Goal: Check status: Check status

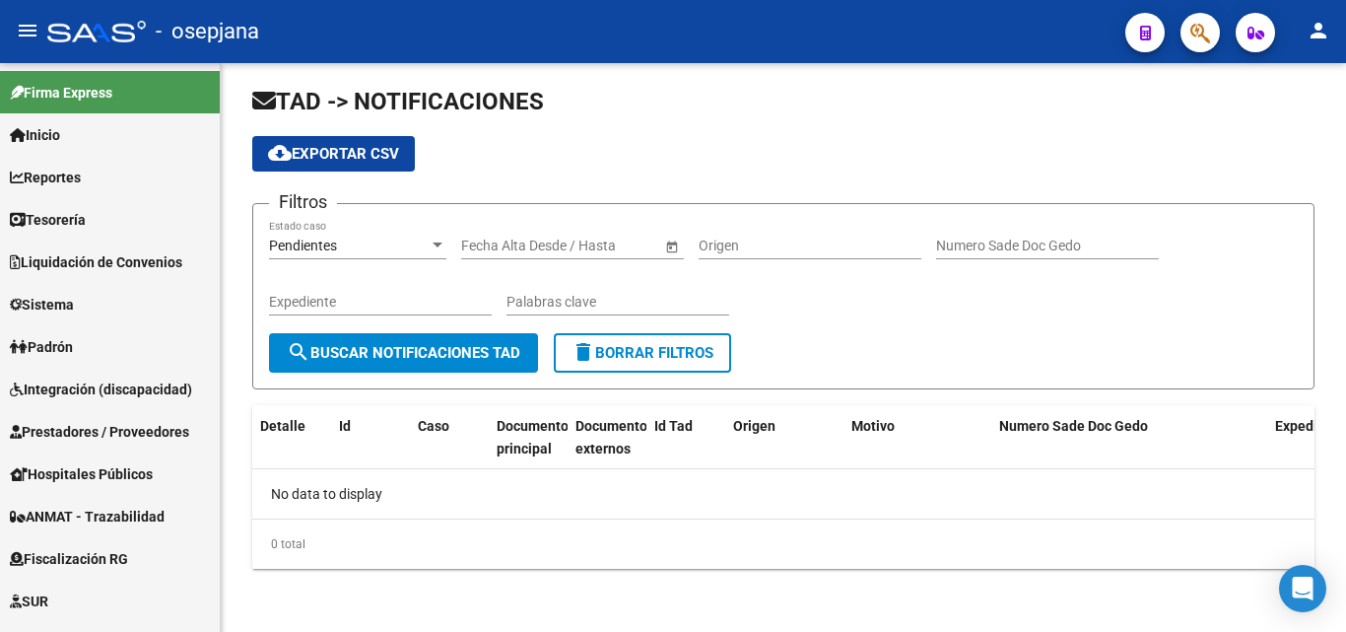
click at [1201, 38] on icon "button" at bounding box center [1200, 33] width 20 height 23
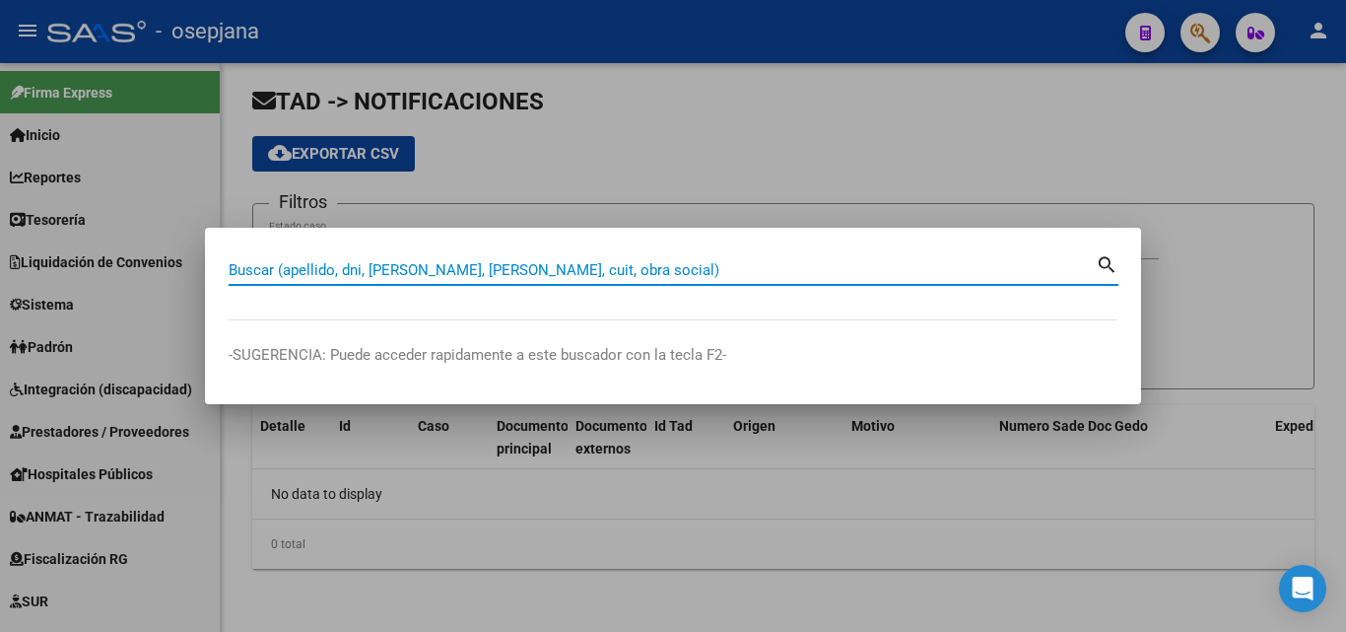
paste input "20281043677"
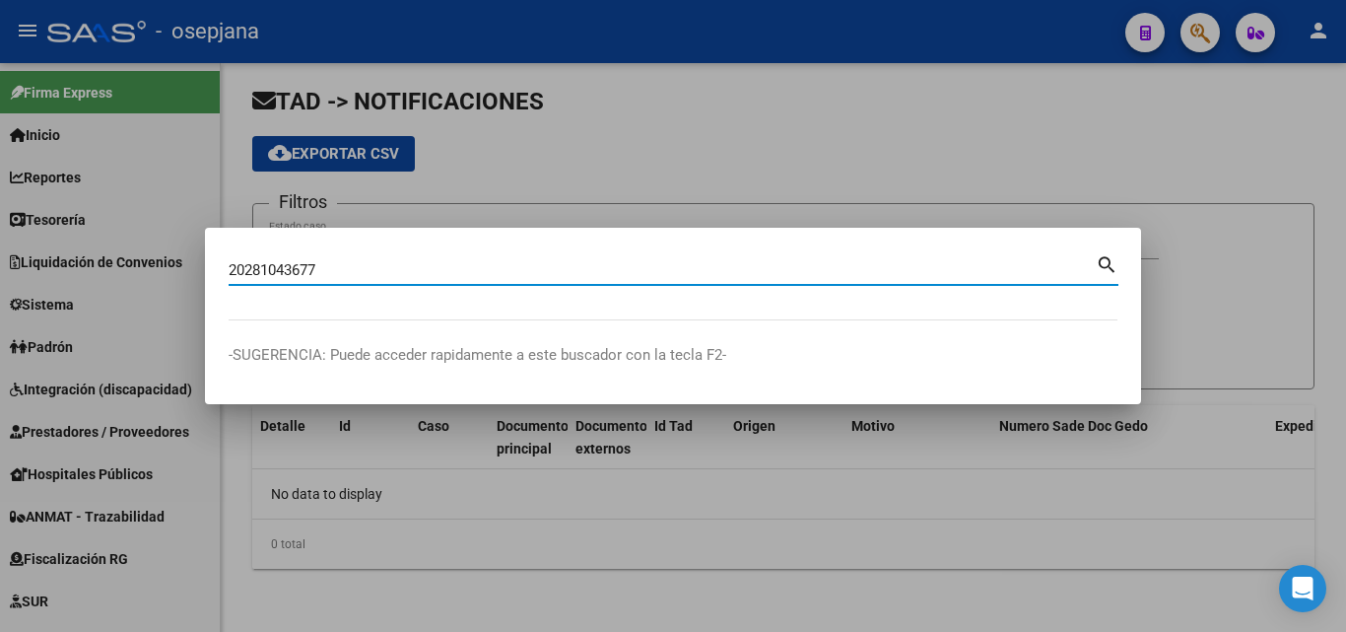
type input "20281043677"
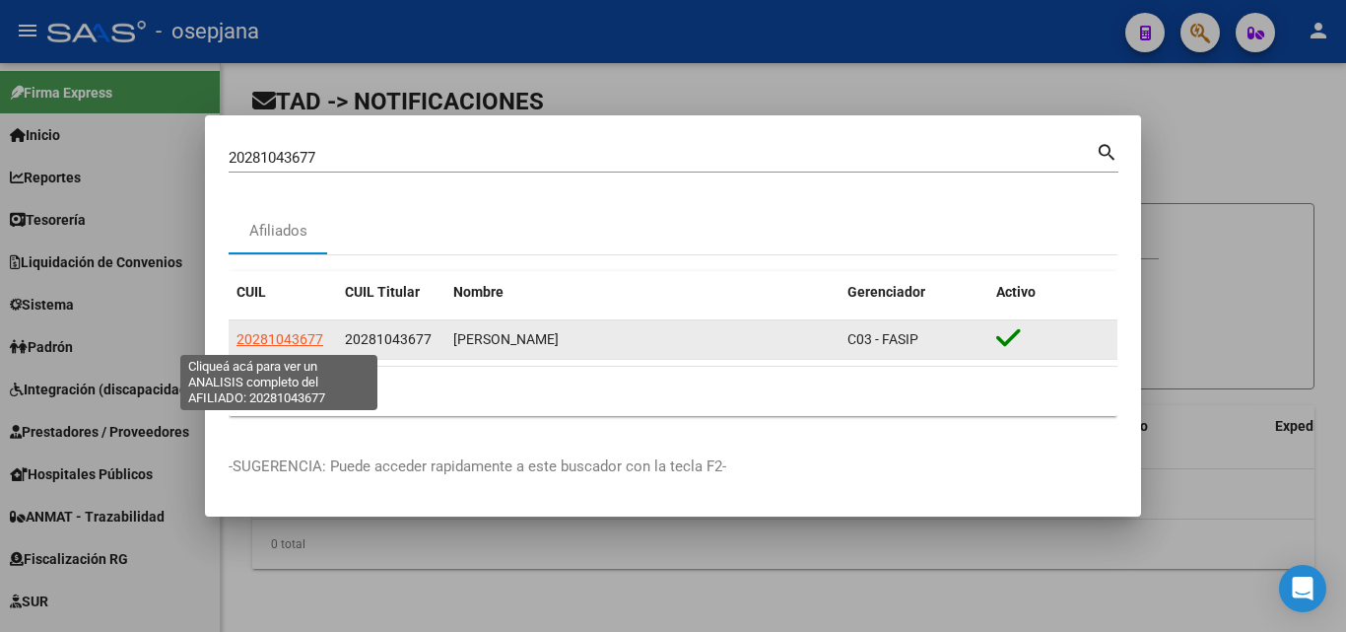
click at [302, 332] on span "20281043677" at bounding box center [279, 339] width 87 height 16
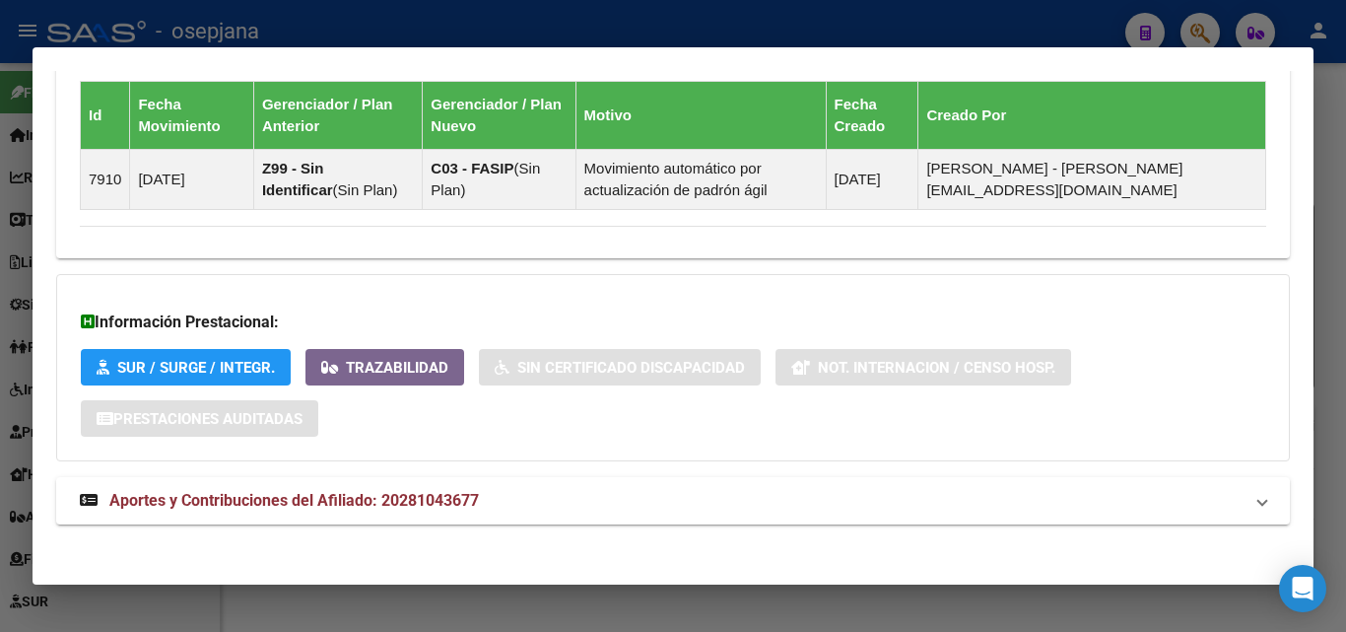
scroll to position [1367, 0]
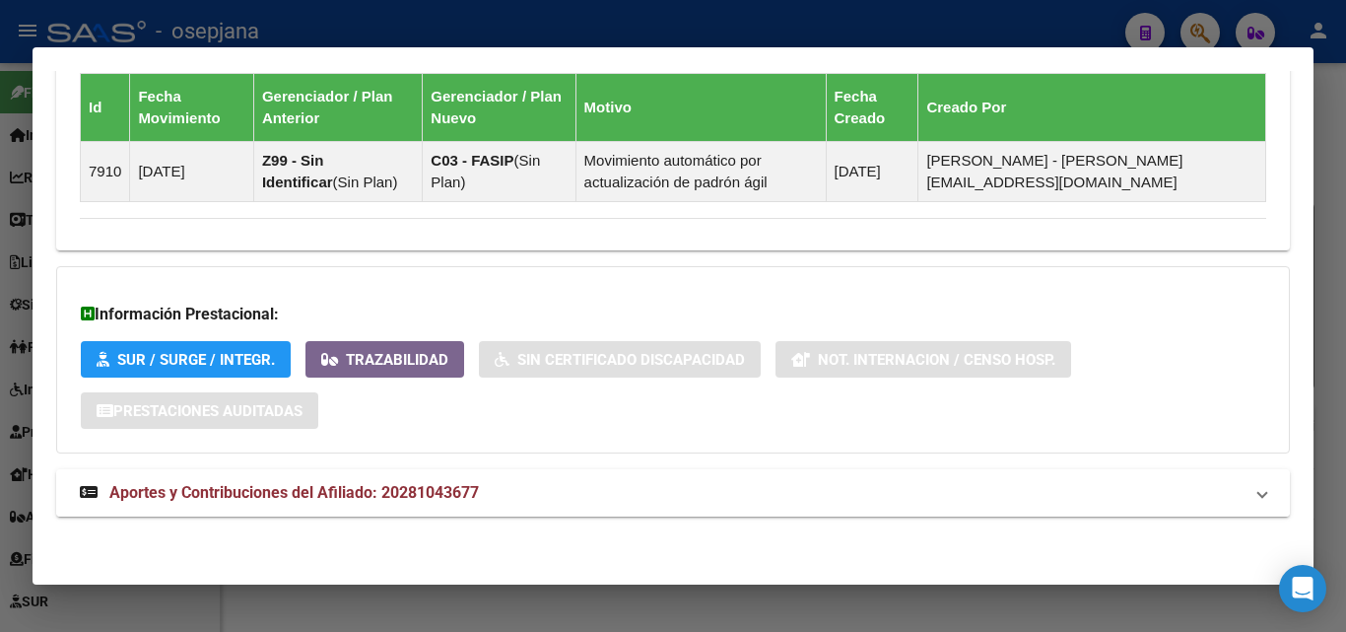
click at [269, 515] on mat-expansion-panel-header "Aportes y Contribuciones del Afiliado: 20281043677" at bounding box center [673, 492] width 1234 height 47
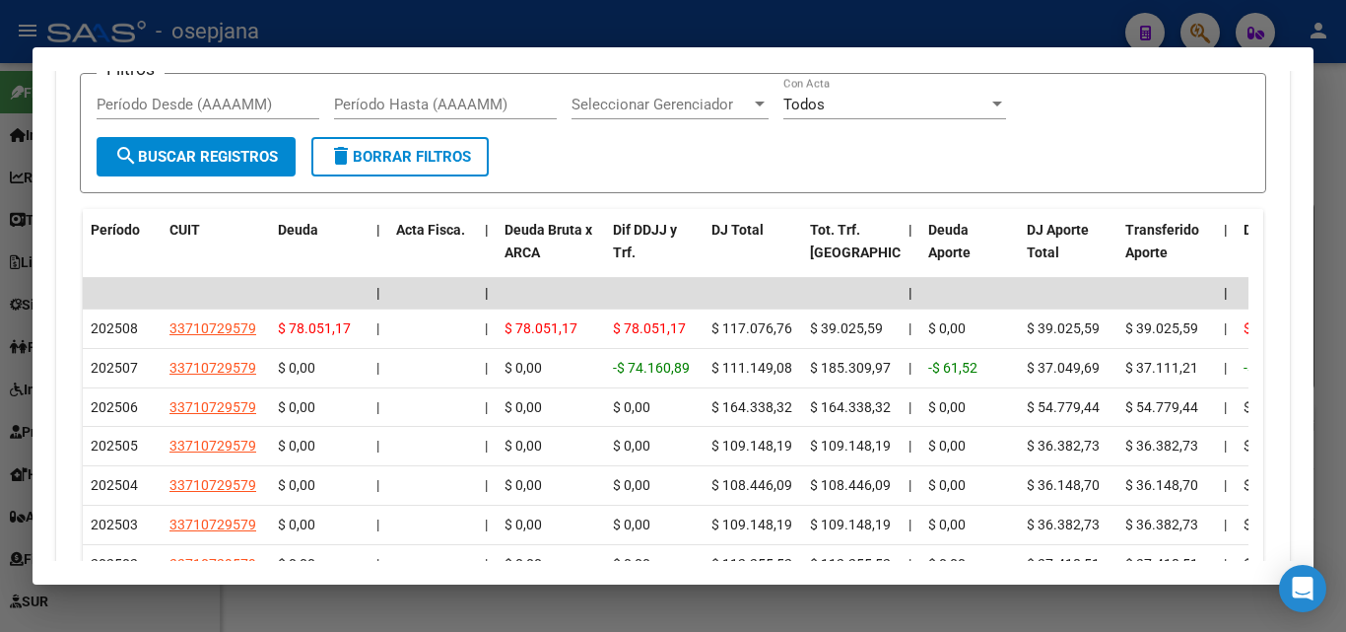
scroll to position [2041, 0]
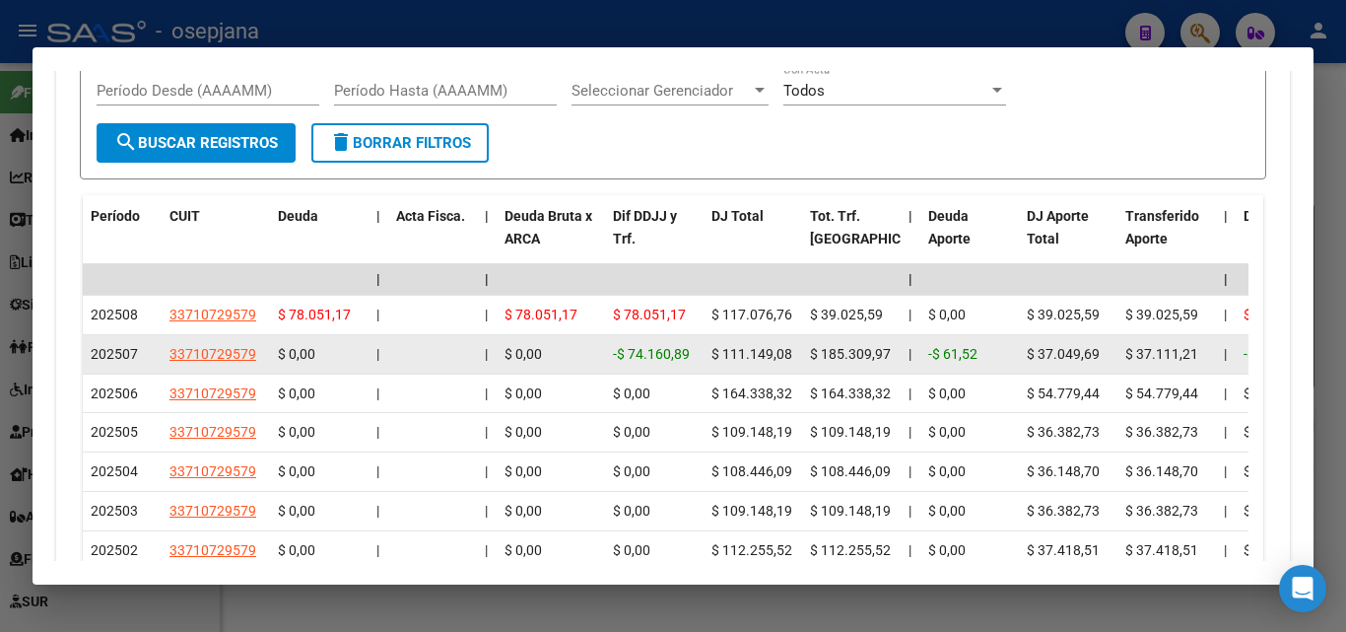
drag, startPoint x: 614, startPoint y: 353, endPoint x: 695, endPoint y: 346, distance: 81.1
click at [695, 346] on div "-$ 74.160,89" at bounding box center [654, 354] width 83 height 23
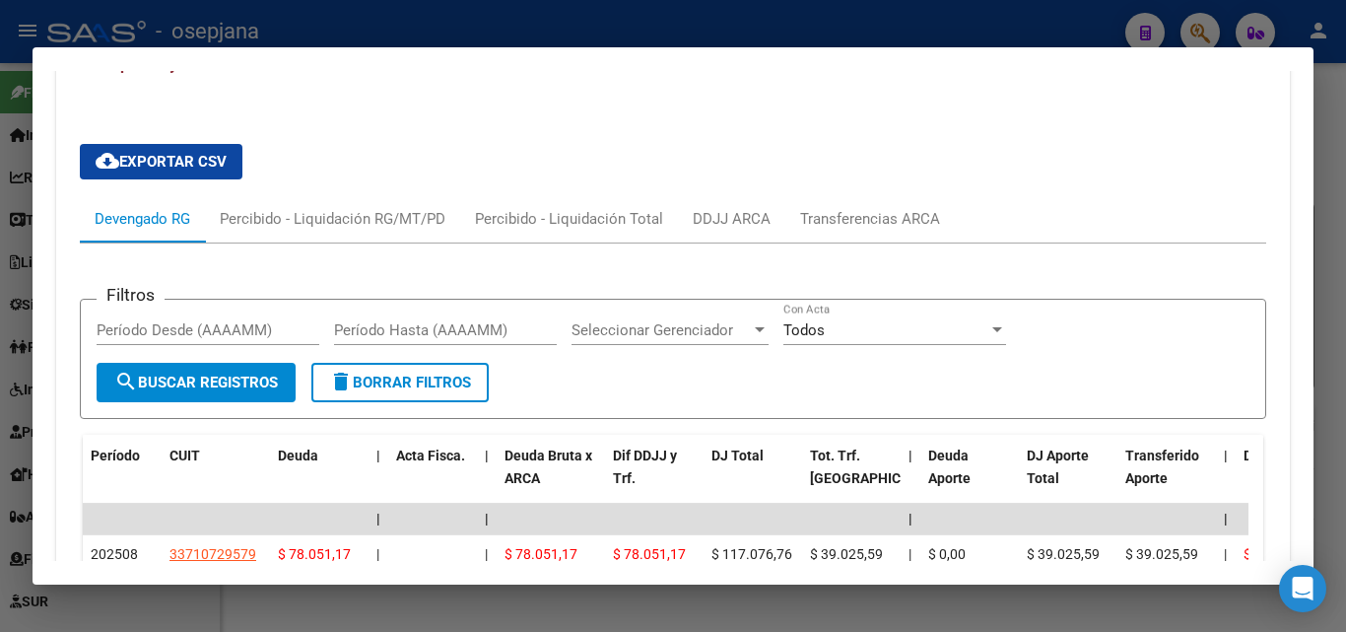
scroll to position [1746, 0]
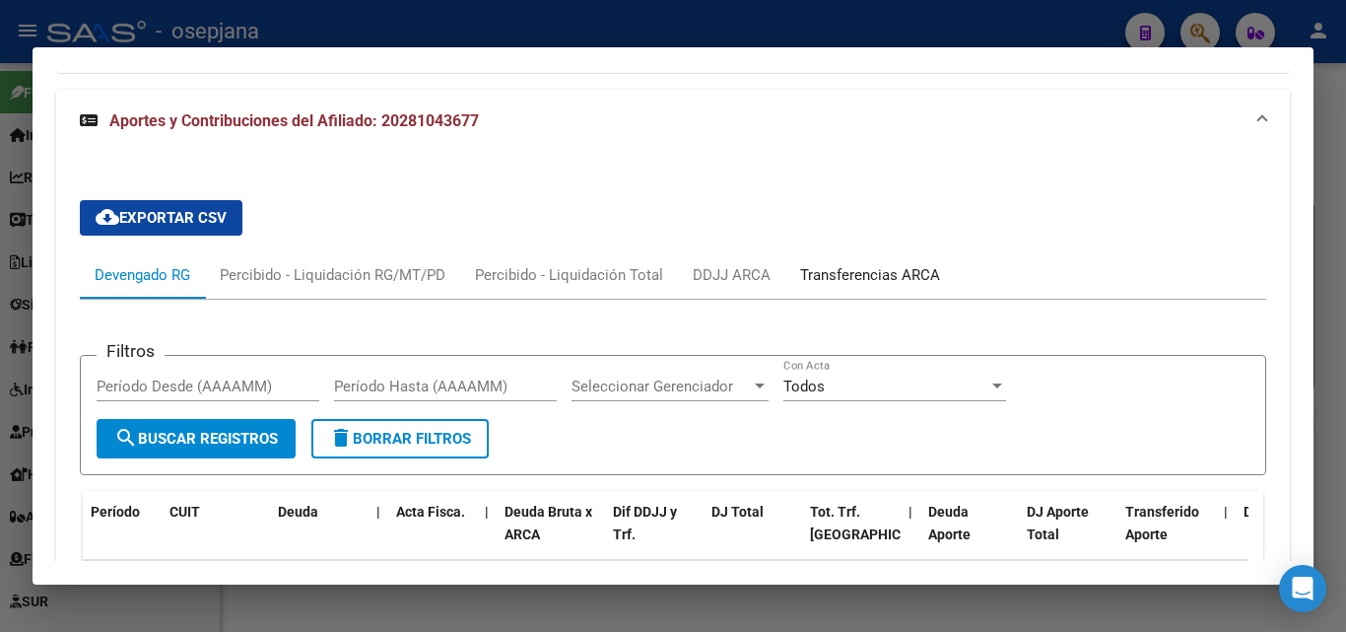
click at [833, 279] on div "Transferencias ARCA" at bounding box center [870, 275] width 140 height 22
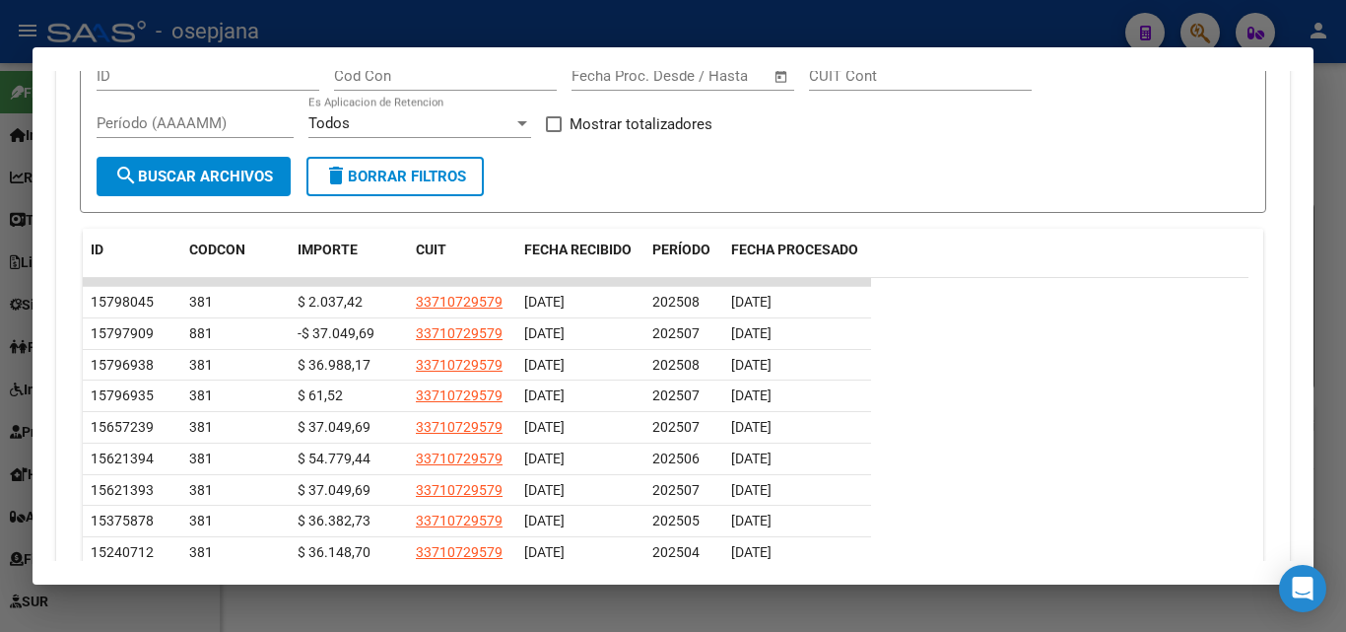
scroll to position [2140, 0]
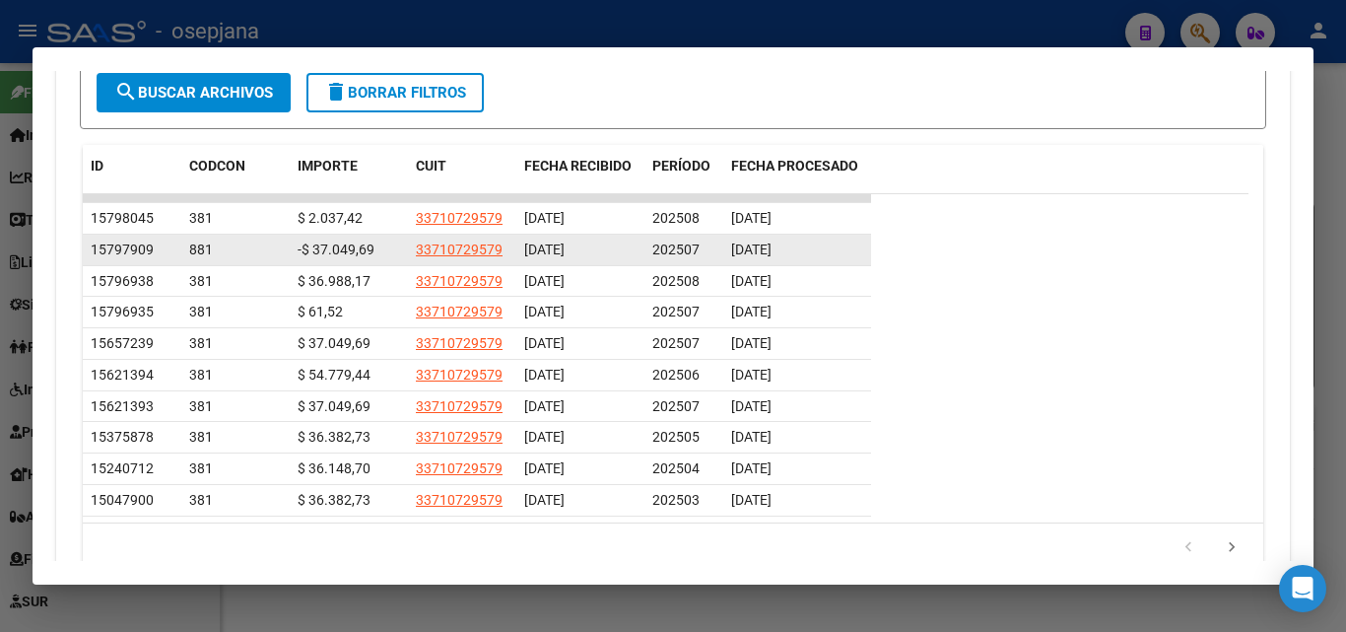
drag, startPoint x: 809, startPoint y: 347, endPoint x: 727, endPoint y: 248, distance: 128.0
click at [727, 248] on datatable-scroller "15798045 381 $ 2.037,42 33710729579 [DATE] 202508 [DATE] 15797909 881 -$ 37.049…" at bounding box center [666, 355] width 1166 height 322
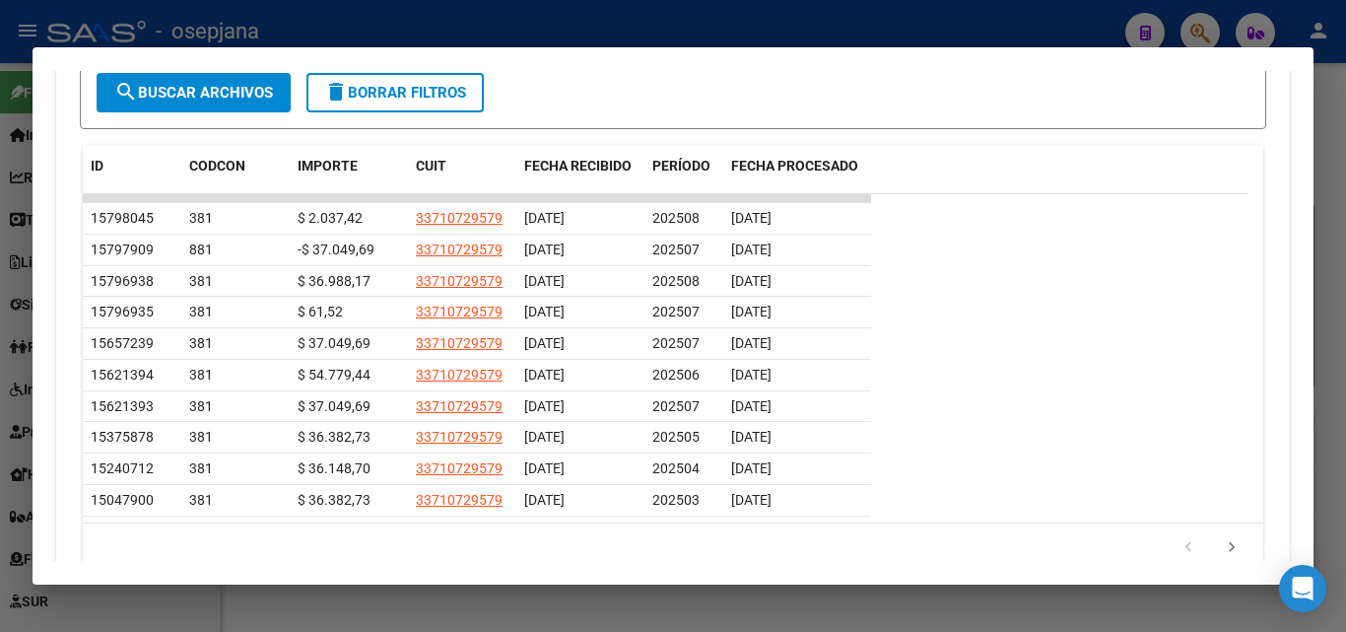
click at [927, 38] on div at bounding box center [673, 316] width 1346 height 632
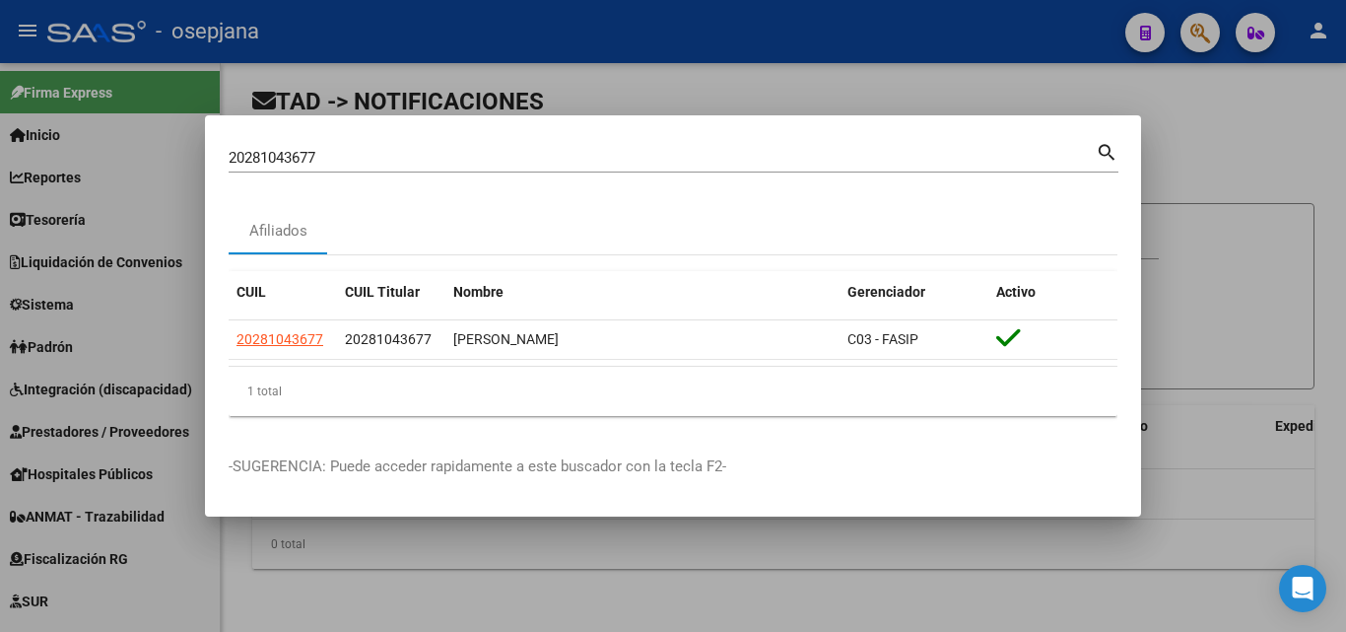
click at [595, 62] on div at bounding box center [673, 316] width 1346 height 632
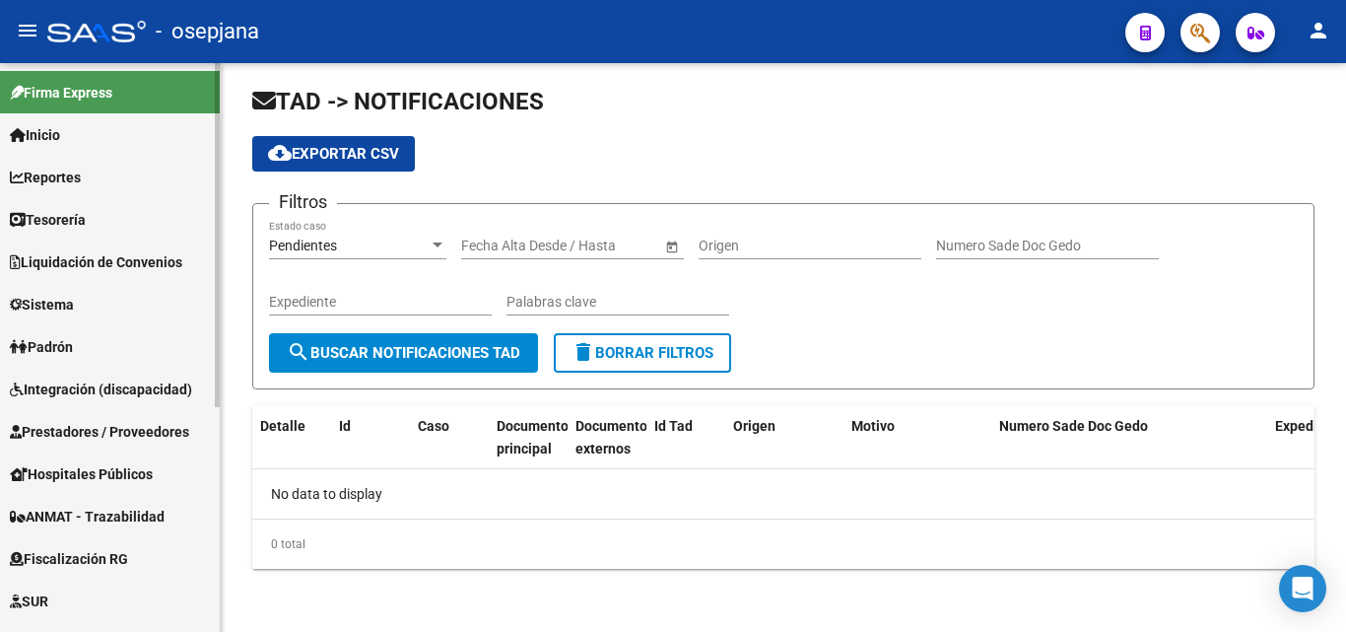
click at [137, 257] on span "Liquidación de Convenios" at bounding box center [96, 262] width 172 height 22
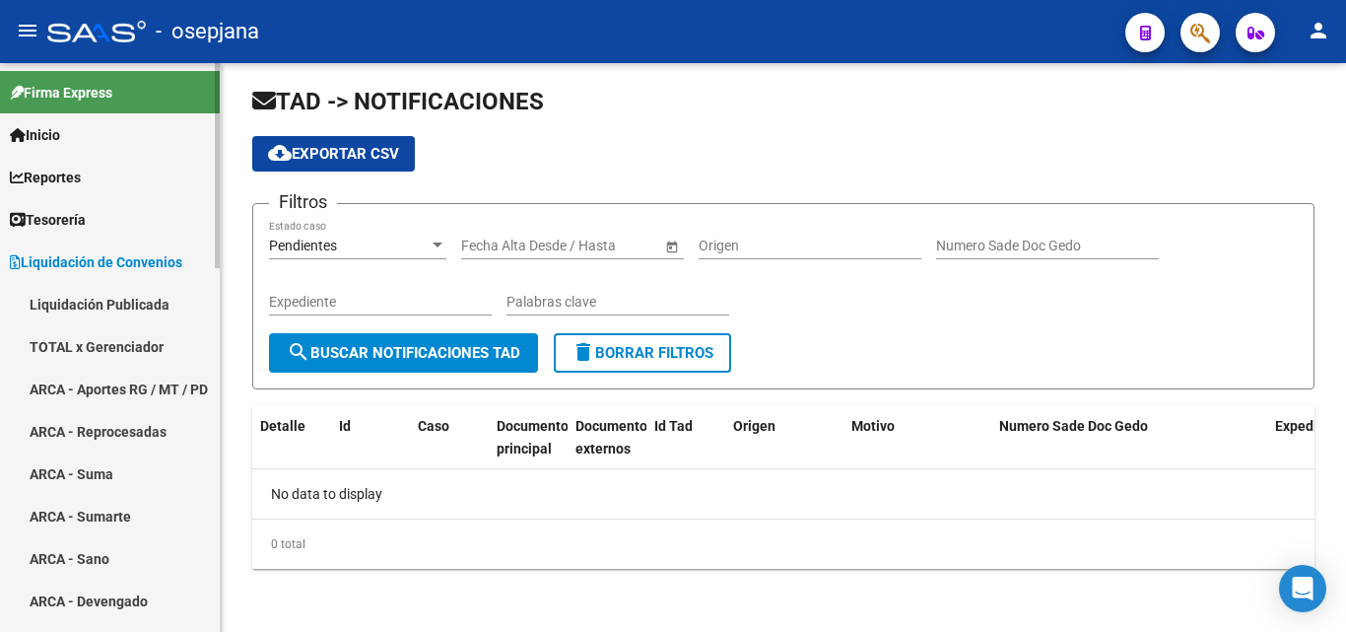
click at [142, 377] on link "ARCA - Aportes RG / MT / PD" at bounding box center [110, 388] width 220 height 42
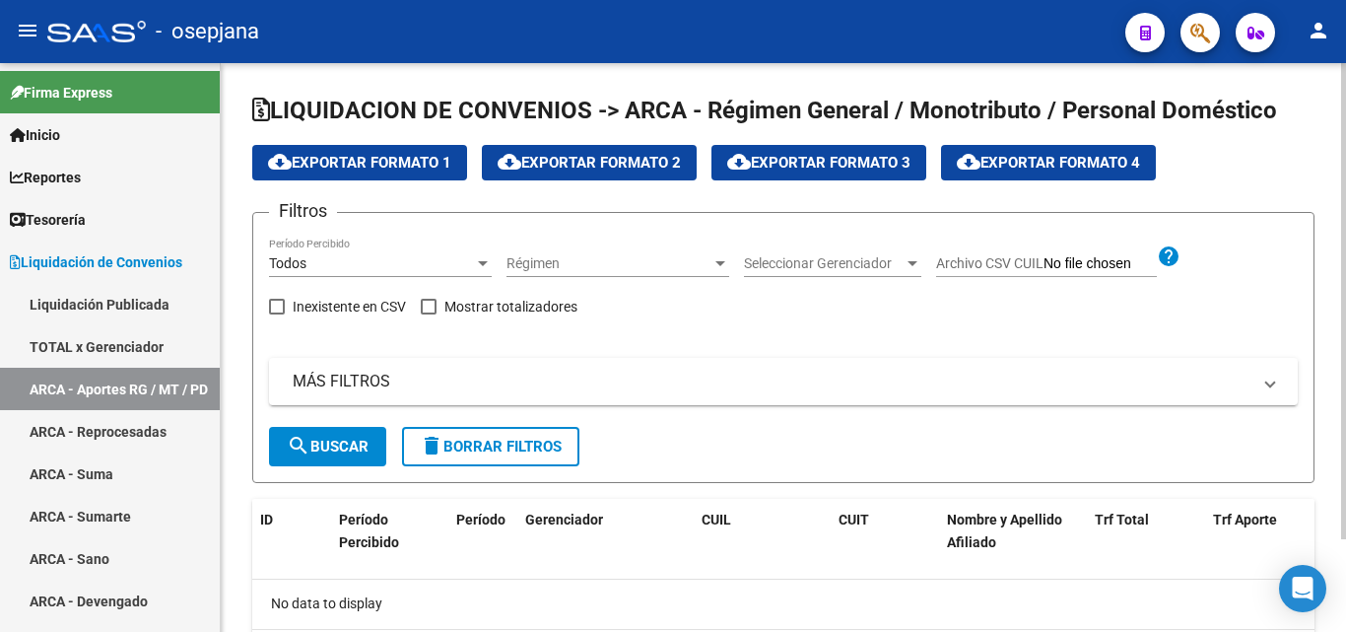
click at [863, 258] on span "Seleccionar Gerenciador" at bounding box center [824, 263] width 160 height 17
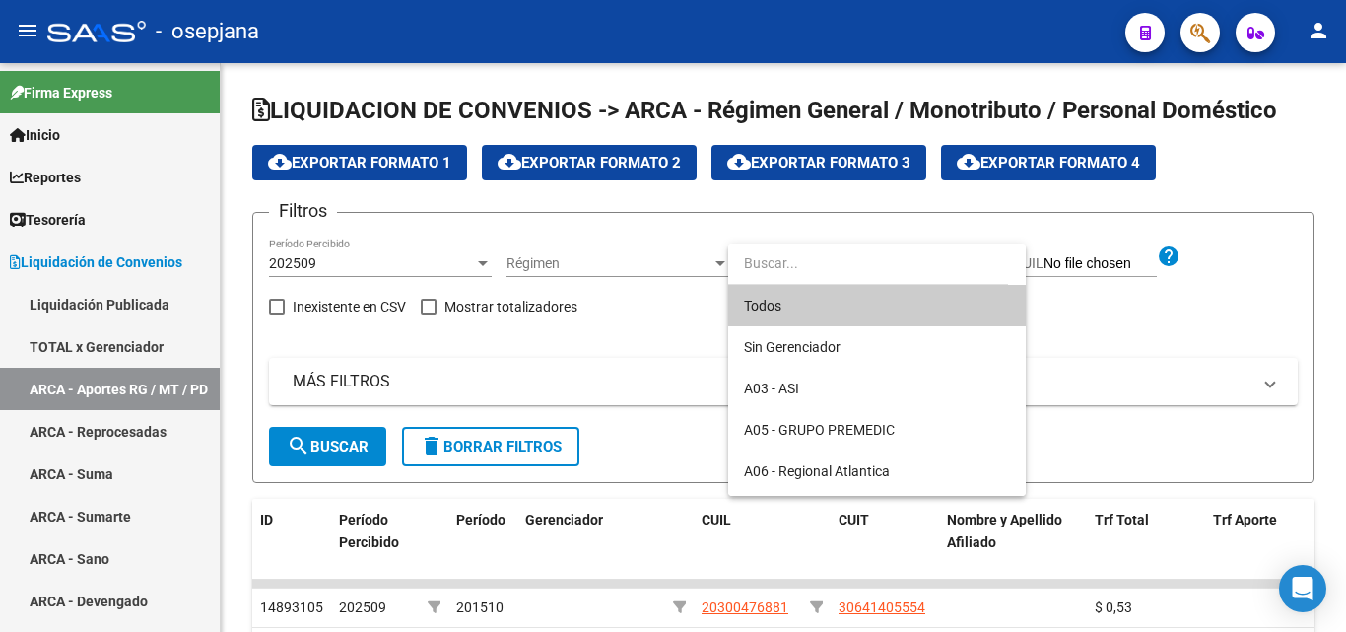
click at [785, 306] on span "Todos" at bounding box center [877, 305] width 266 height 41
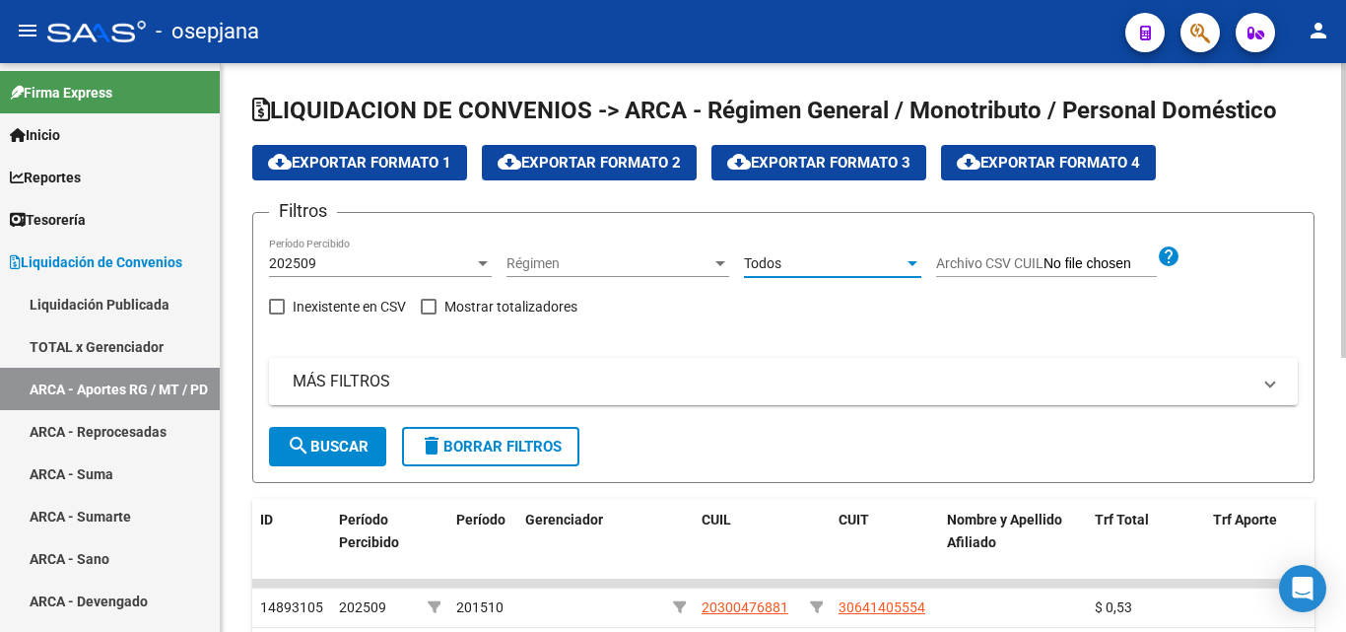
click at [432, 309] on span at bounding box center [429, 307] width 16 height 16
click at [429, 314] on input "Mostrar totalizadores" at bounding box center [428, 314] width 1 height 1
checkbox input "true"
drag, startPoint x: 352, startPoint y: 455, endPoint x: 367, endPoint y: 452, distance: 15.1
click at [353, 454] on span "search Buscar" at bounding box center [328, 446] width 82 height 18
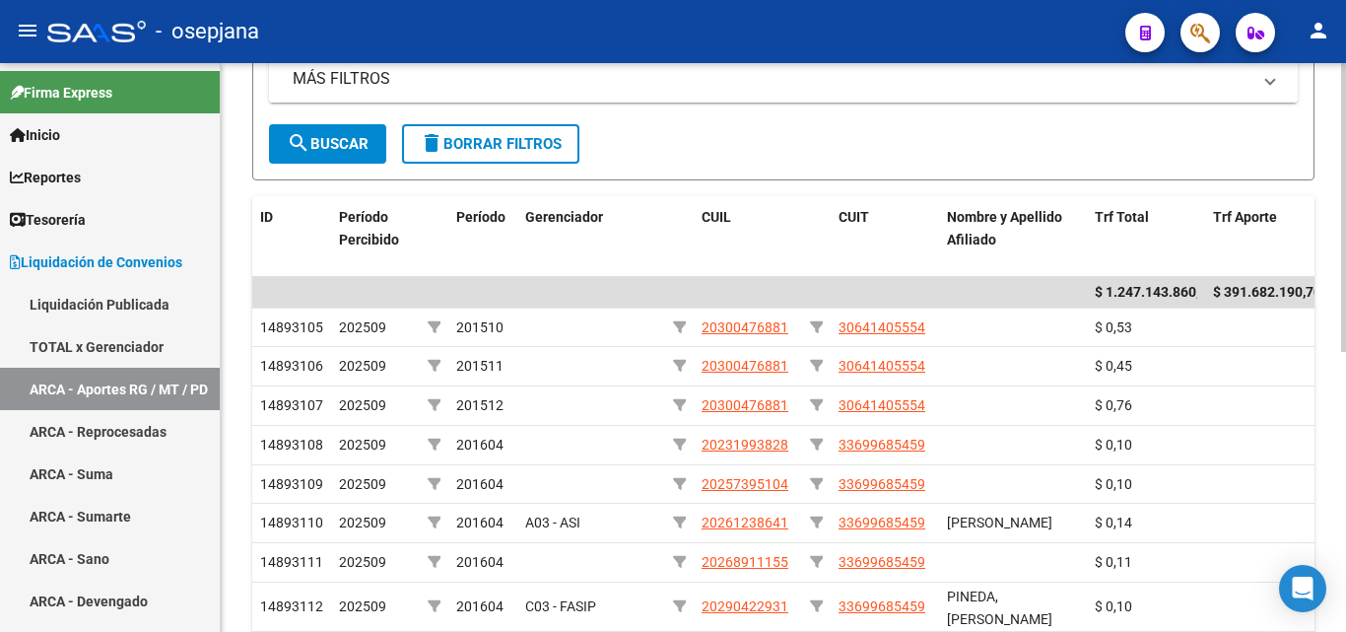
scroll to position [394, 0]
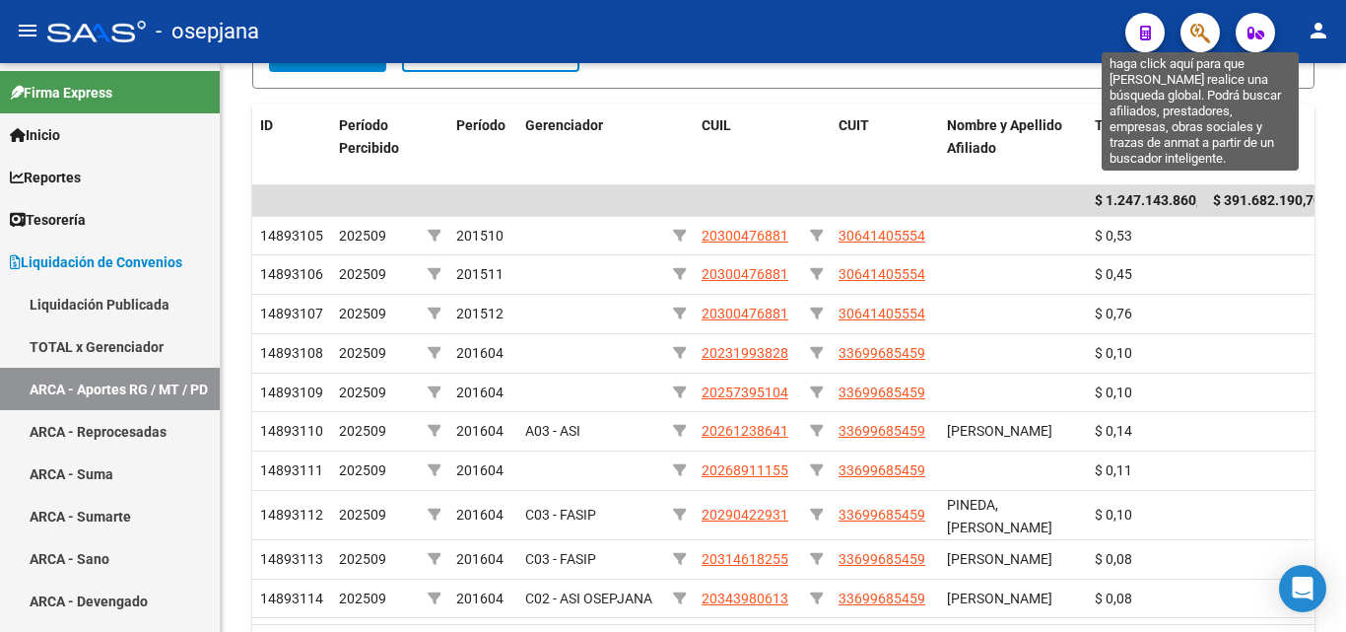
click at [1200, 43] on icon "button" at bounding box center [1200, 33] width 20 height 23
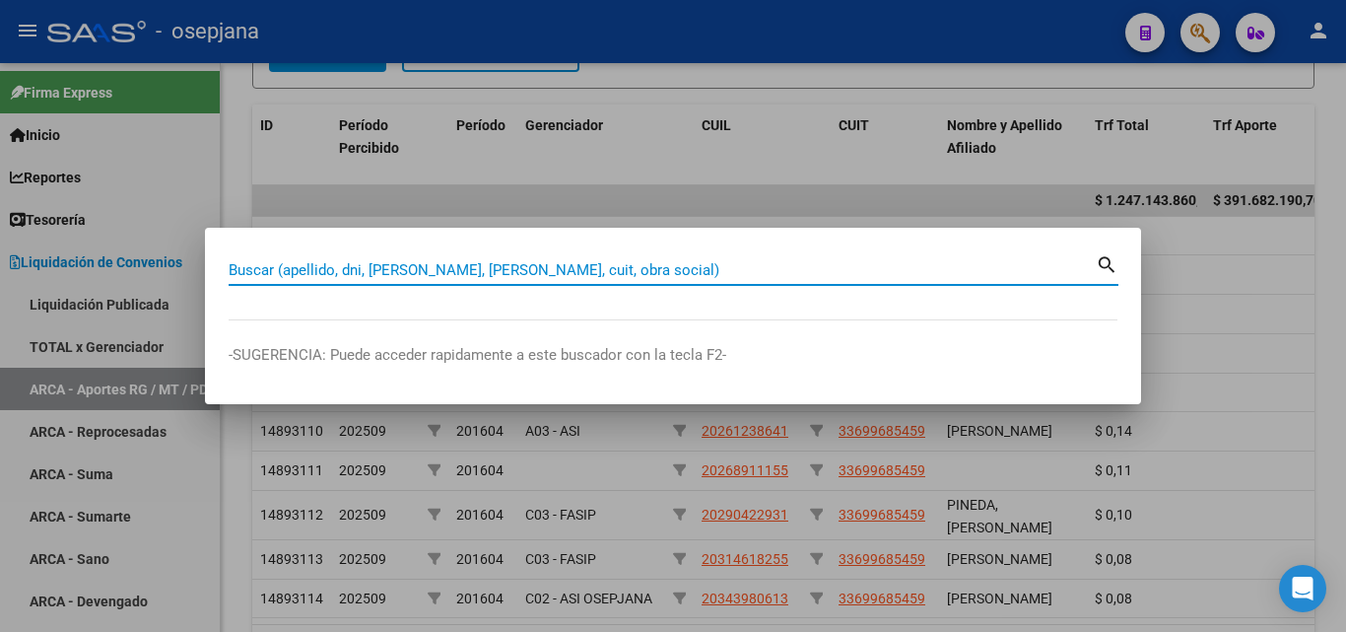
paste input "27962308037"
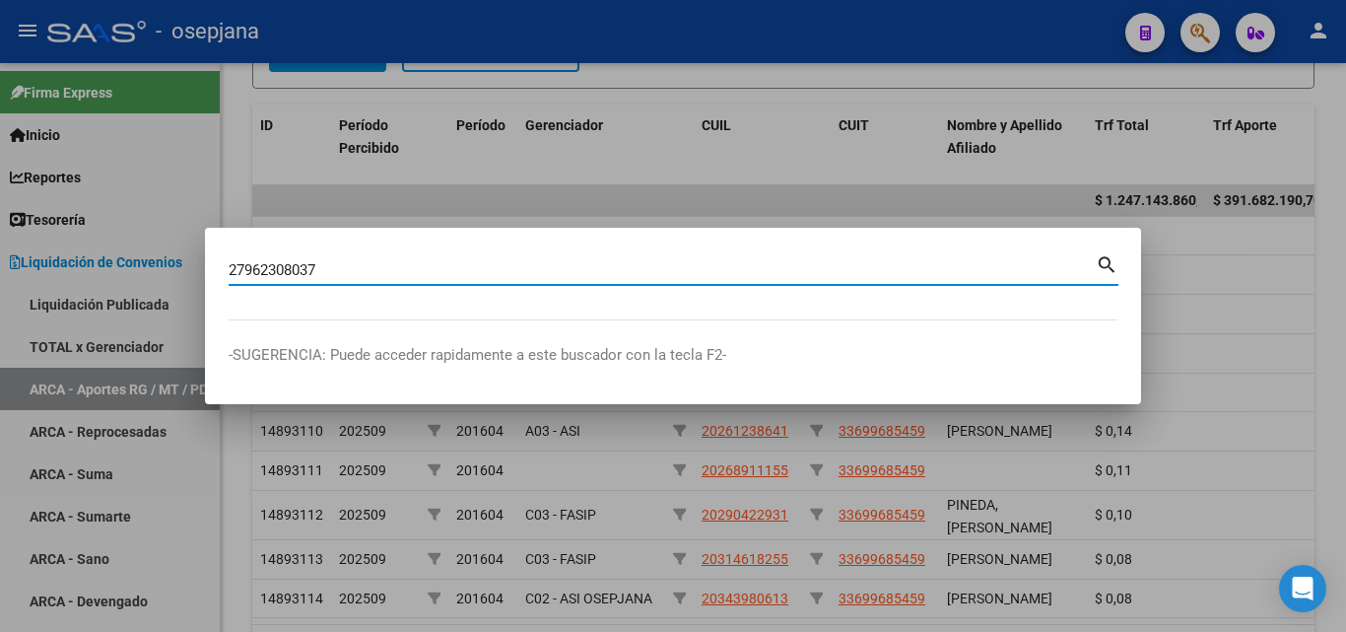
type input "27962308037"
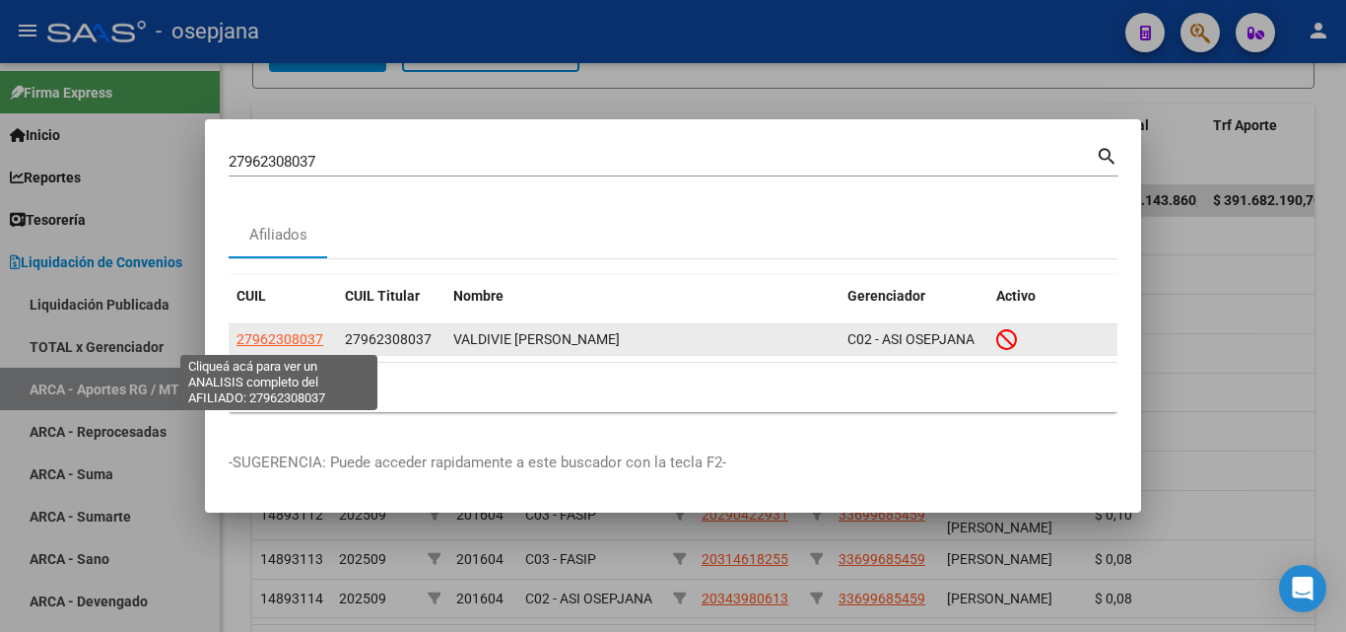
click at [252, 333] on span "27962308037" at bounding box center [279, 339] width 87 height 16
type textarea "27962308037"
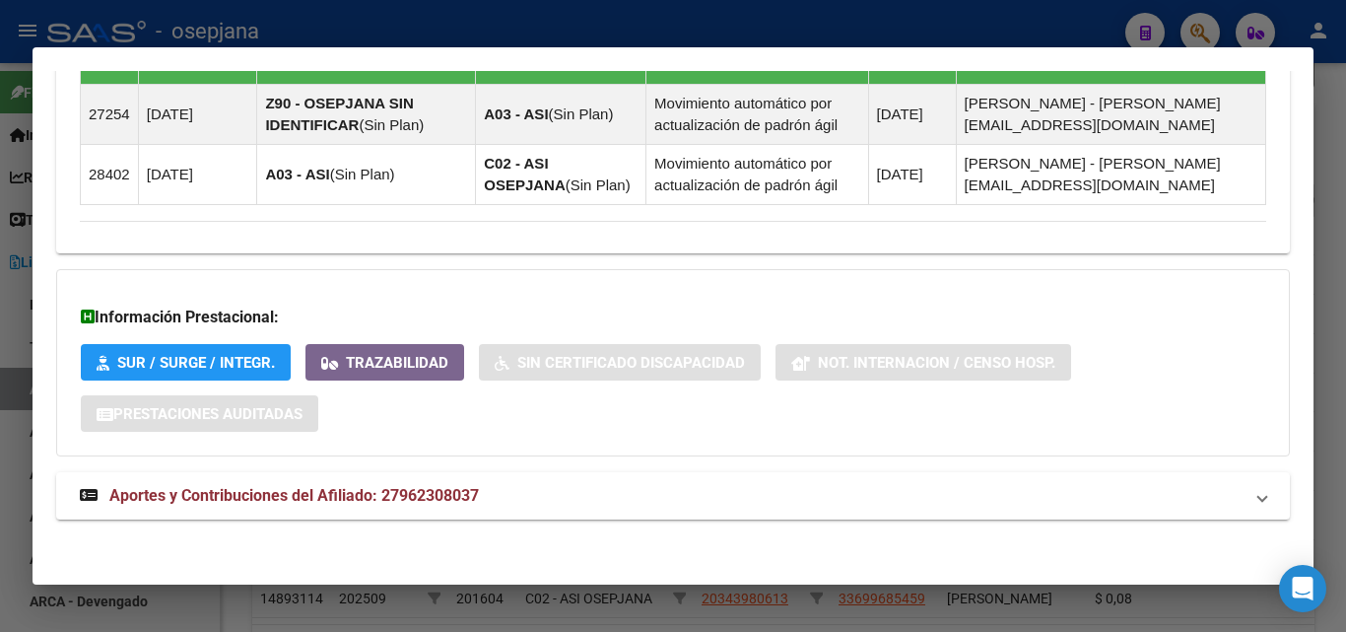
scroll to position [1306, 0]
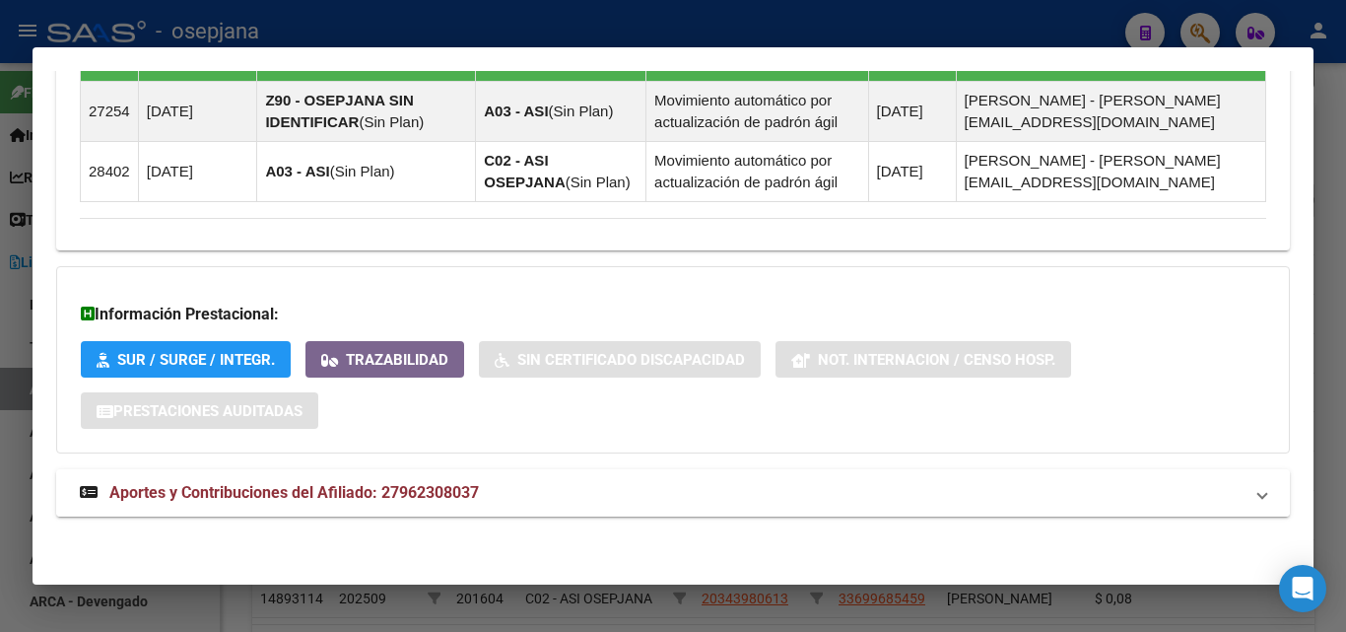
click at [442, 485] on span "Aportes y Contribuciones del Afiliado: 27962308037" at bounding box center [293, 492] width 369 height 19
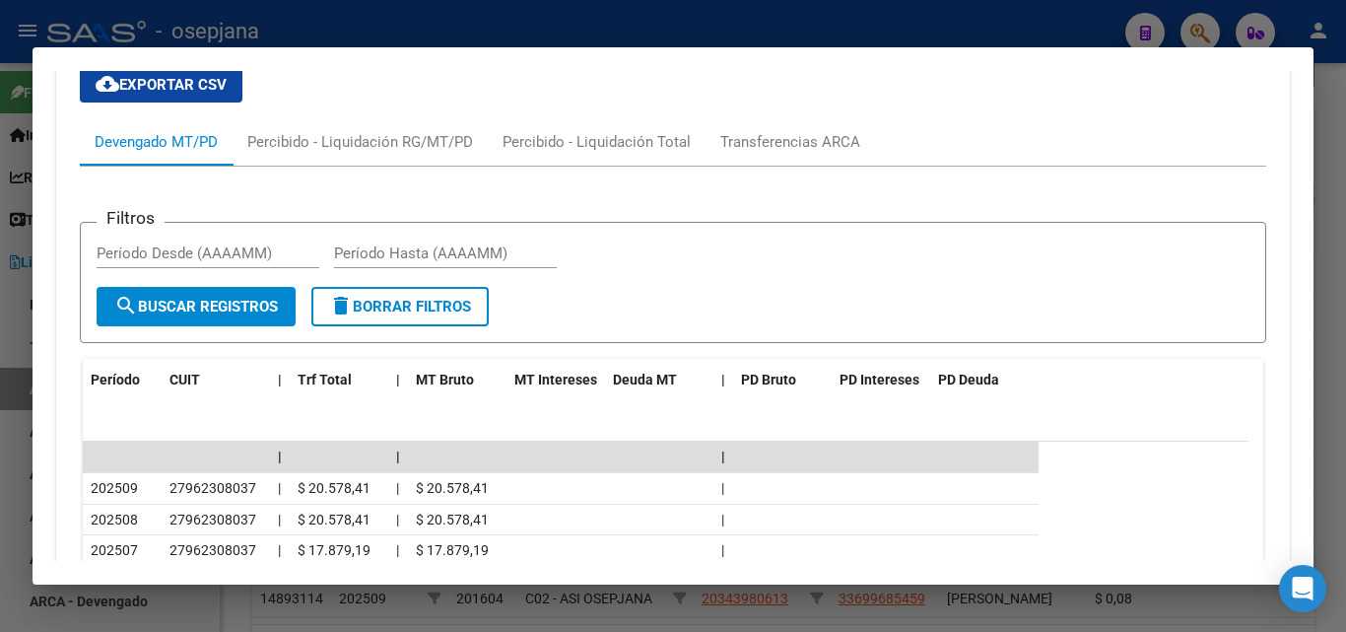
scroll to position [1799, 0]
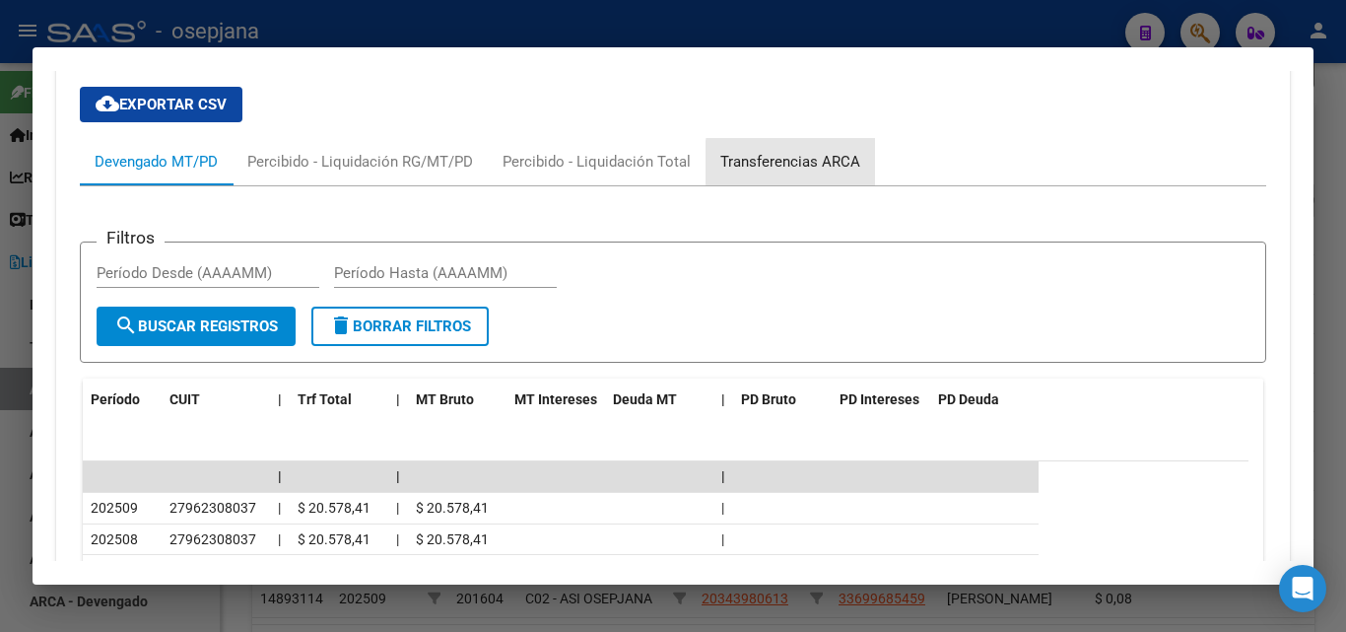
click at [821, 163] on div "Transferencias ARCA" at bounding box center [790, 162] width 140 height 22
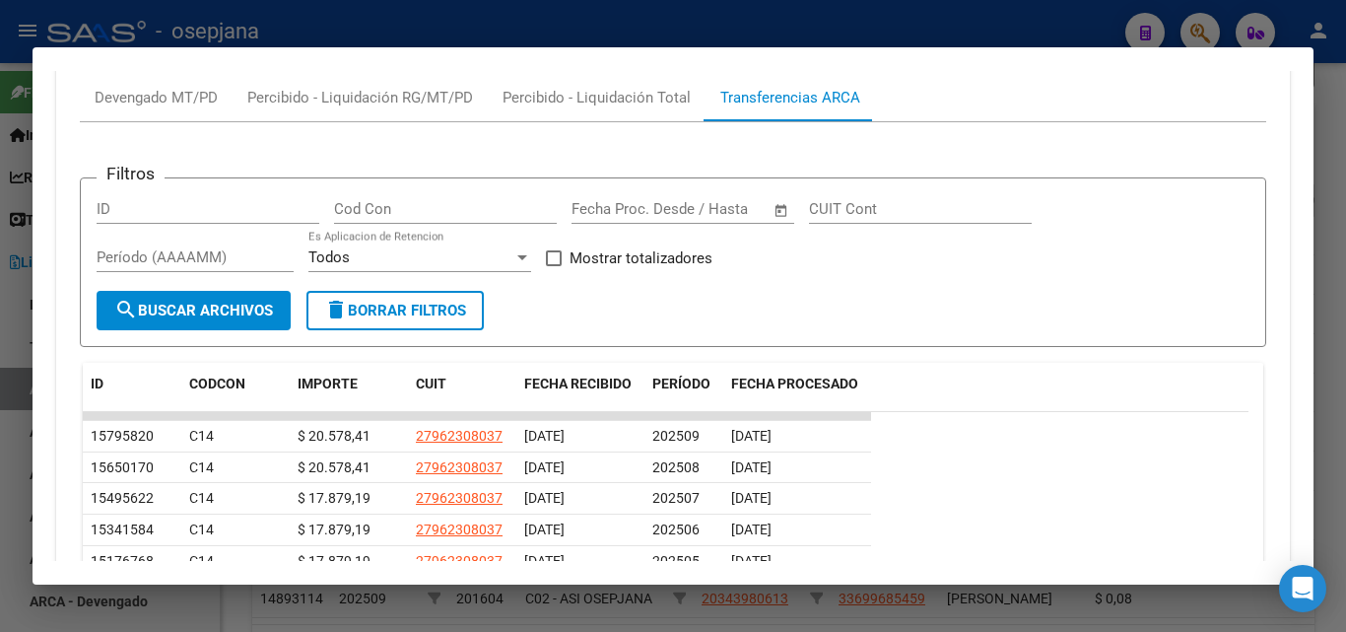
scroll to position [1898, 0]
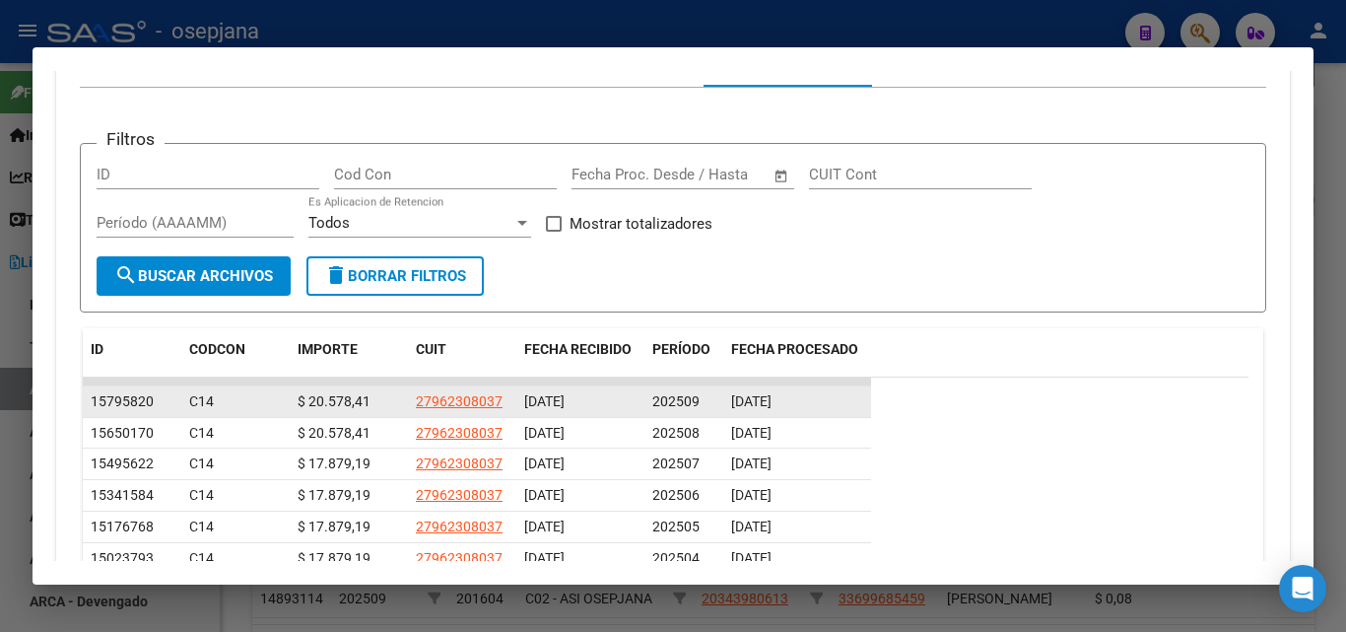
drag, startPoint x: 827, startPoint y: 399, endPoint x: 691, endPoint y: 395, distance: 136.0
click at [691, 395] on div "15795820 C14 $ 20.578,41 27962308037 [DATE] 202509 [DATE]" at bounding box center [477, 402] width 788 height 32
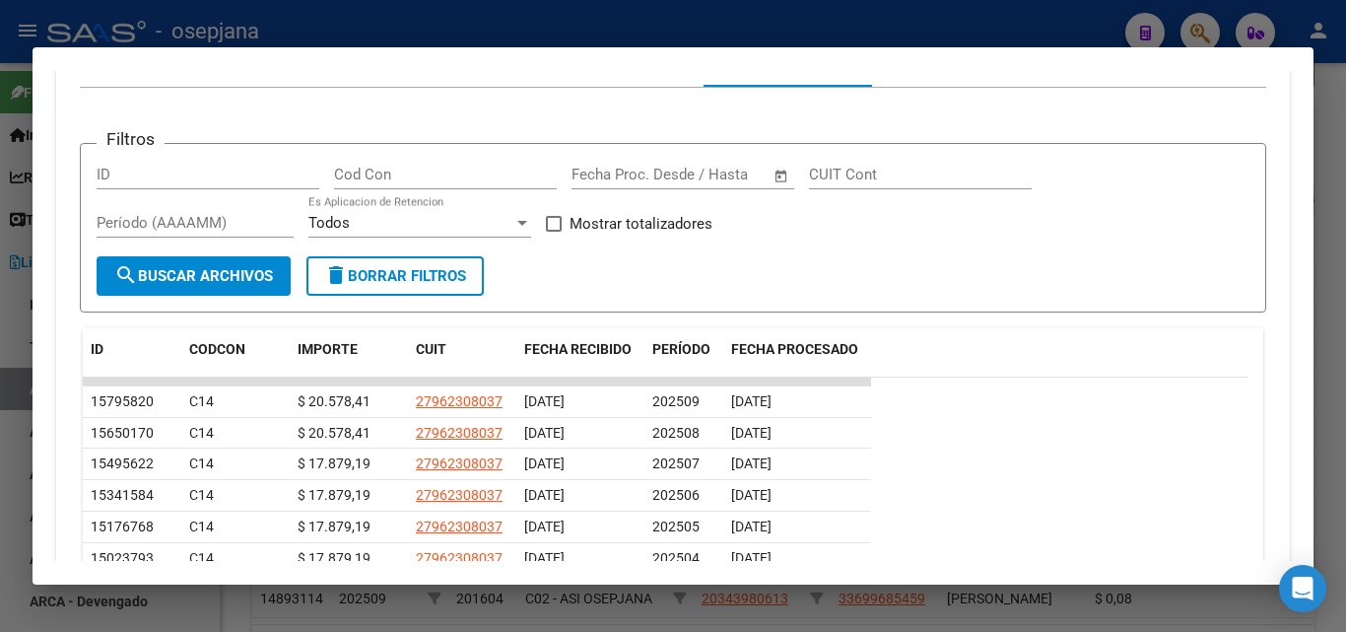
click at [791, 13] on div at bounding box center [673, 316] width 1346 height 632
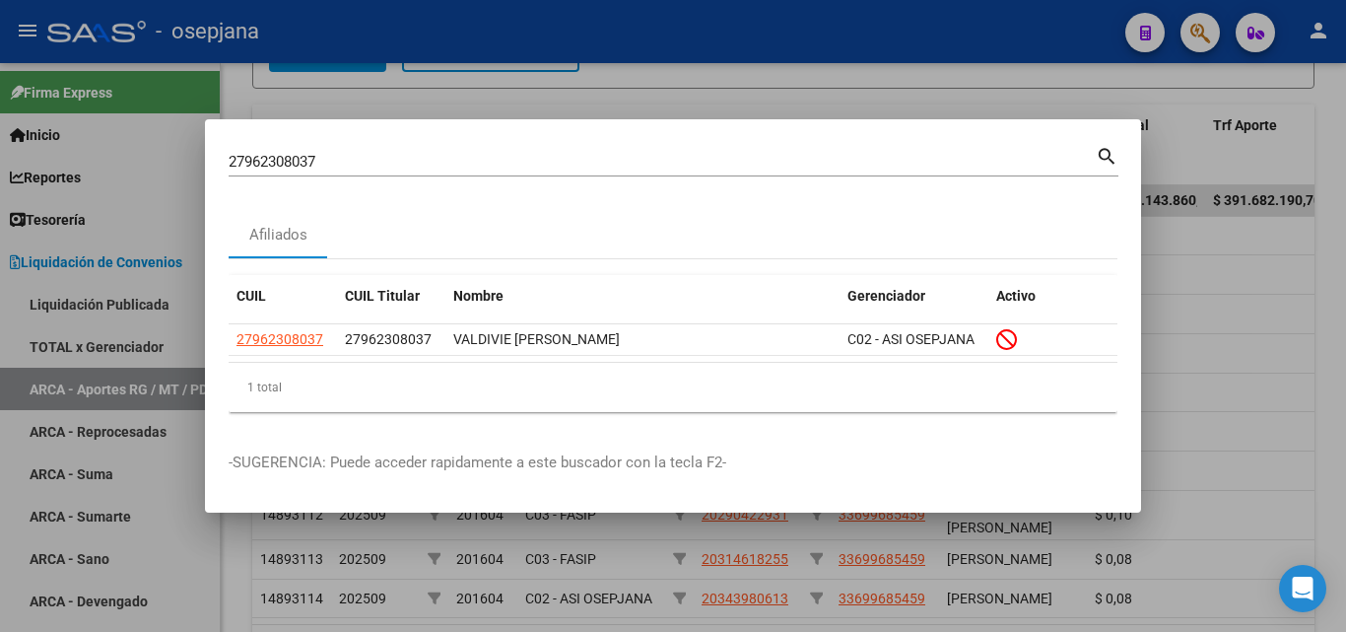
click at [272, 104] on div at bounding box center [673, 316] width 1346 height 632
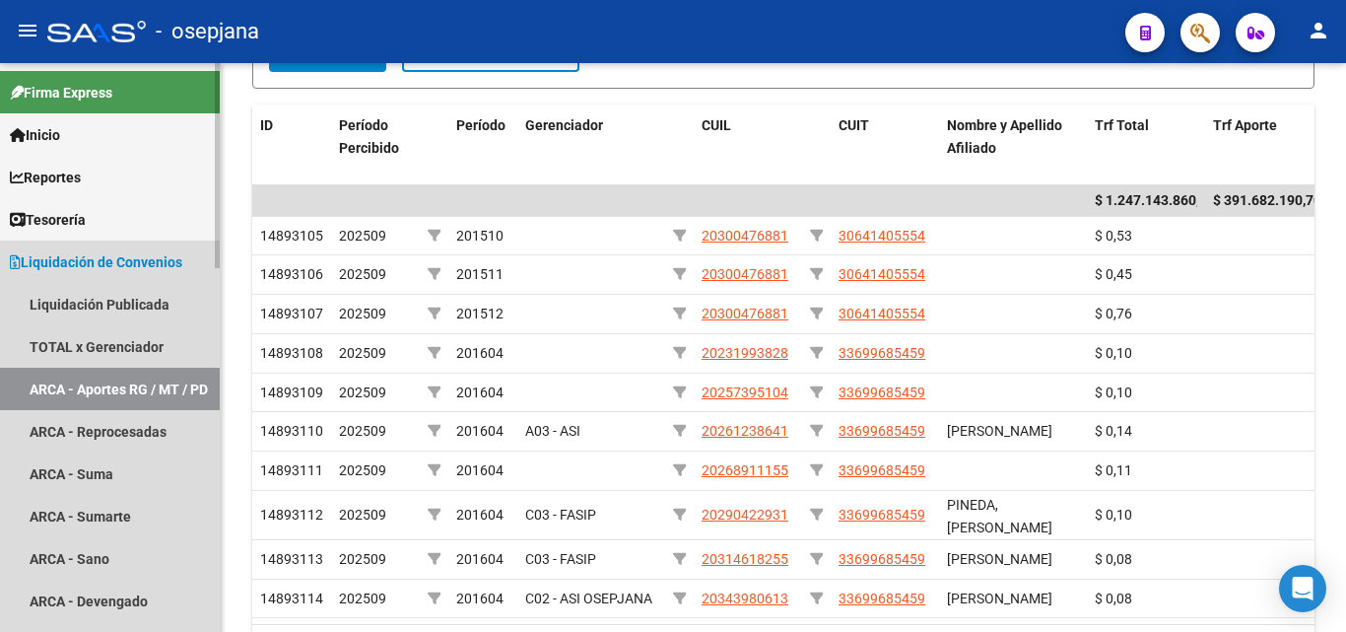
click at [152, 379] on link "ARCA - Aportes RG / MT / PD" at bounding box center [110, 388] width 220 height 42
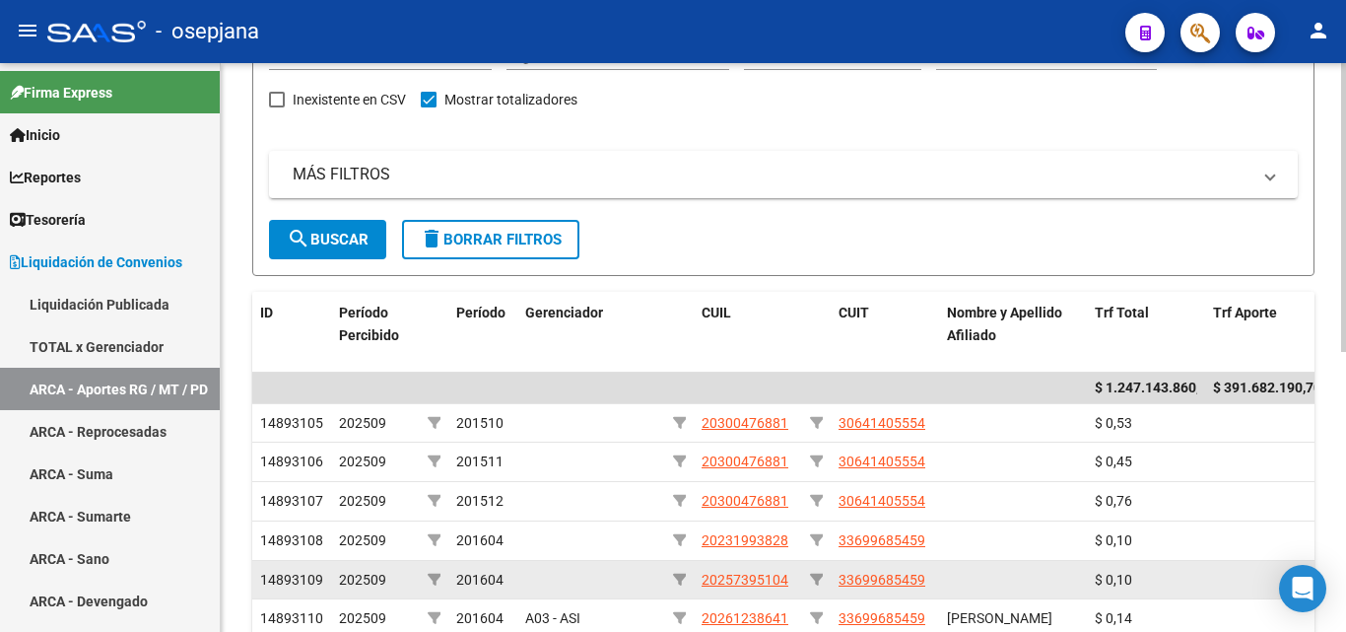
scroll to position [99, 0]
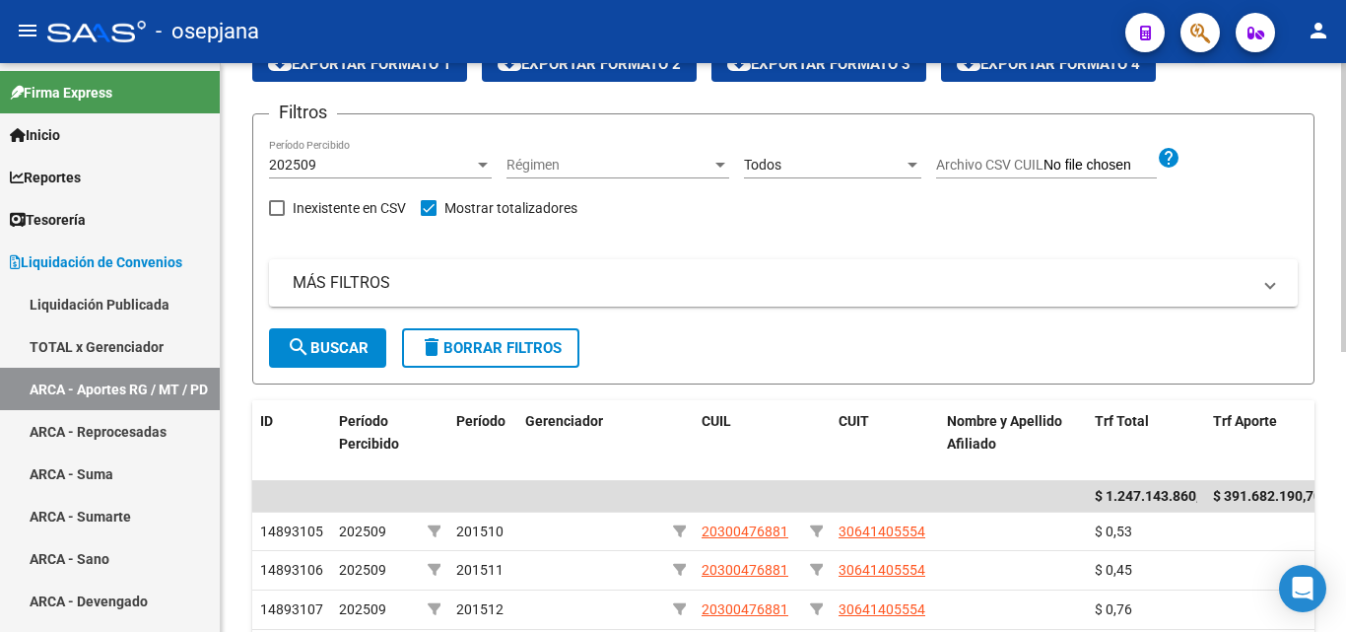
drag, startPoint x: 344, startPoint y: 353, endPoint x: 415, endPoint y: 293, distance: 93.0
click at [344, 352] on span "search Buscar" at bounding box center [328, 348] width 82 height 18
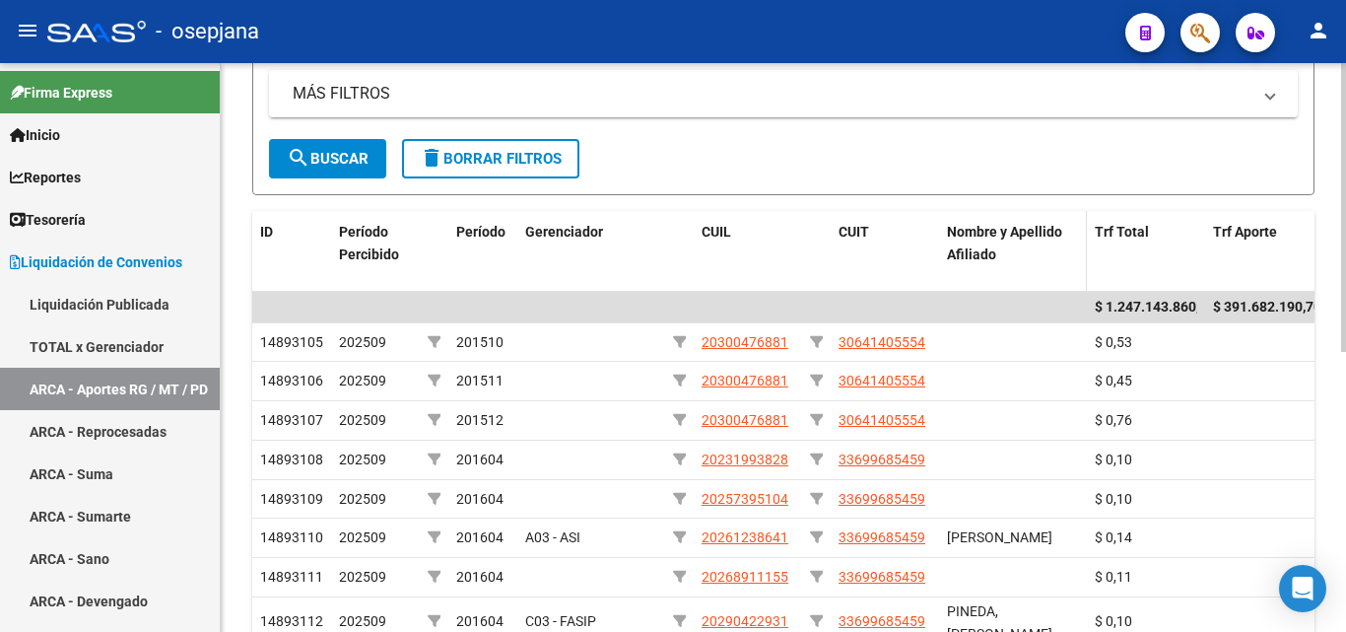
scroll to position [296, 0]
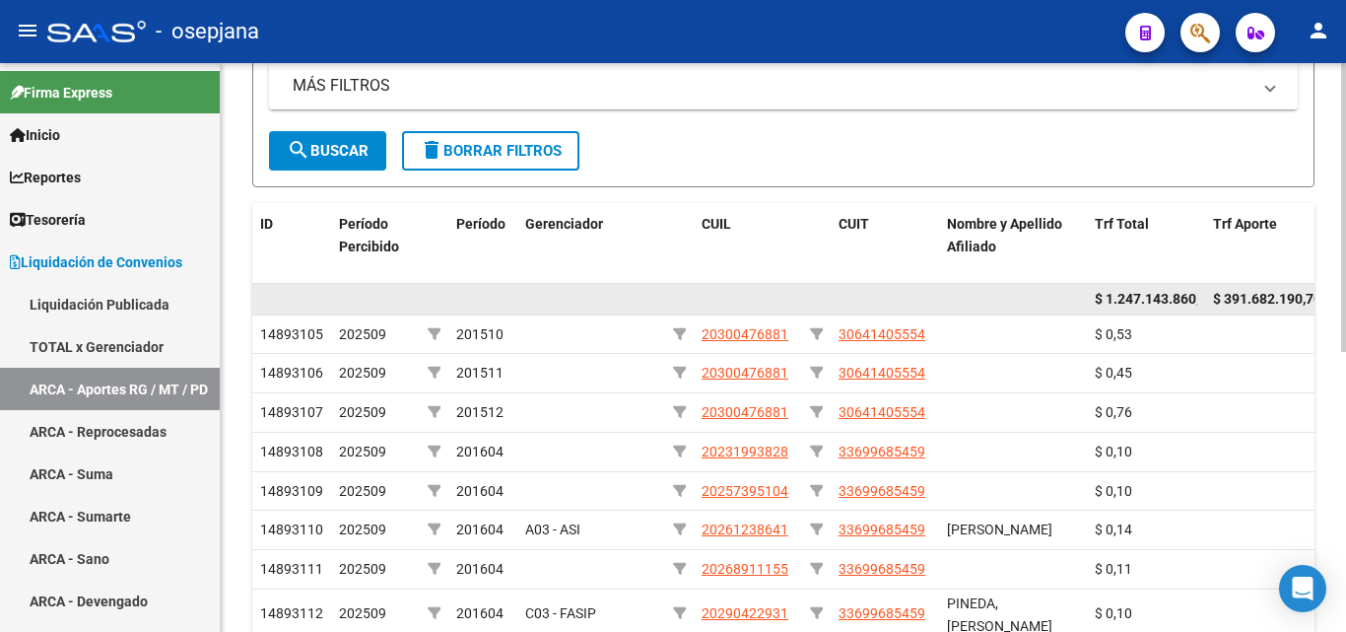
click at [1127, 296] on span "$ 1.247.143.860,87" at bounding box center [1155, 299] width 120 height 16
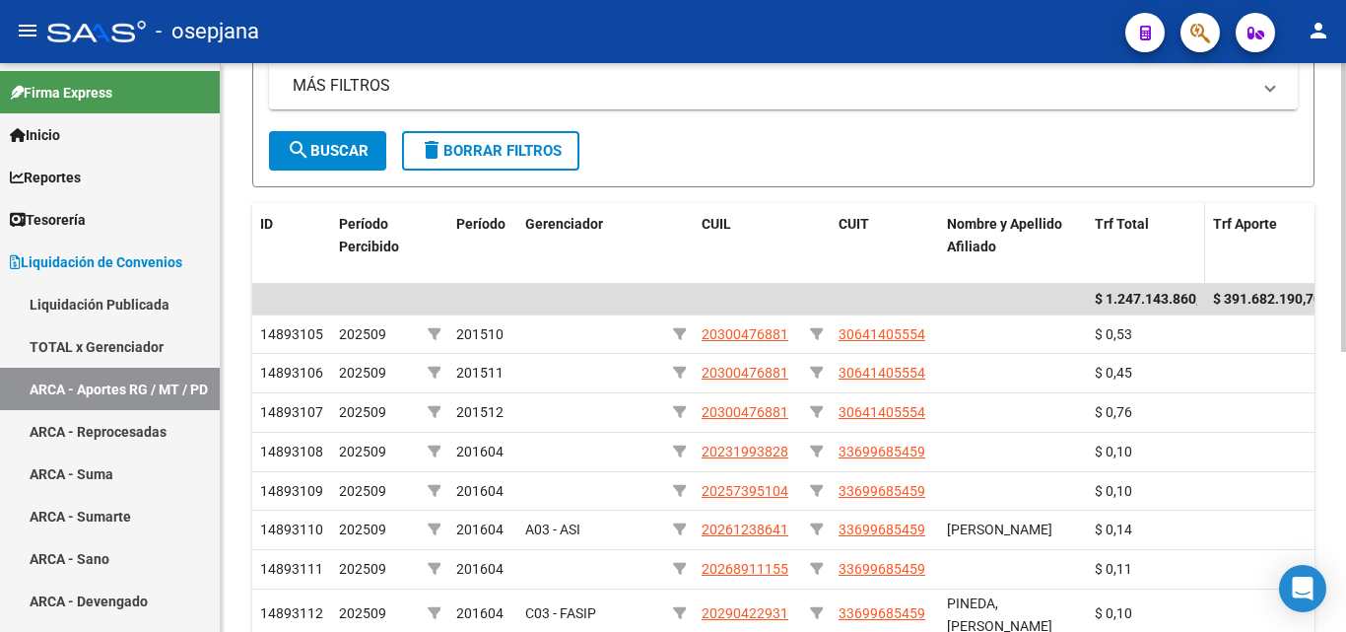
click at [1125, 225] on span "Trf Total" at bounding box center [1122, 224] width 54 height 16
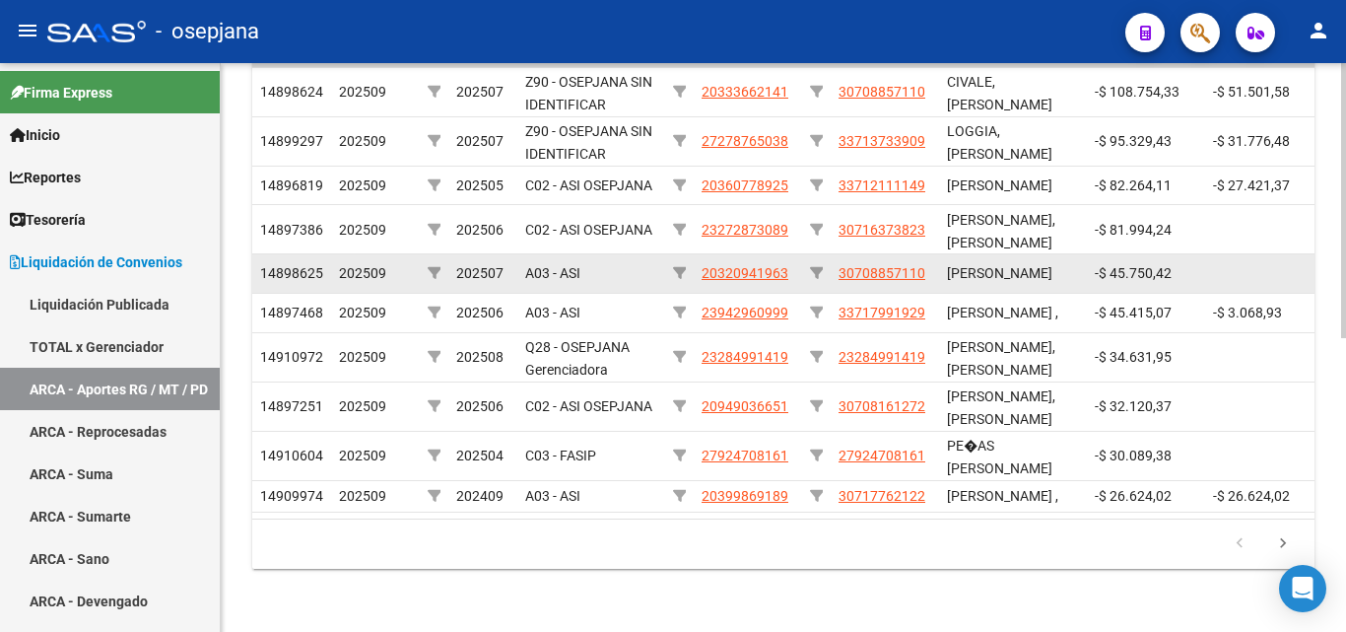
scroll to position [591, 0]
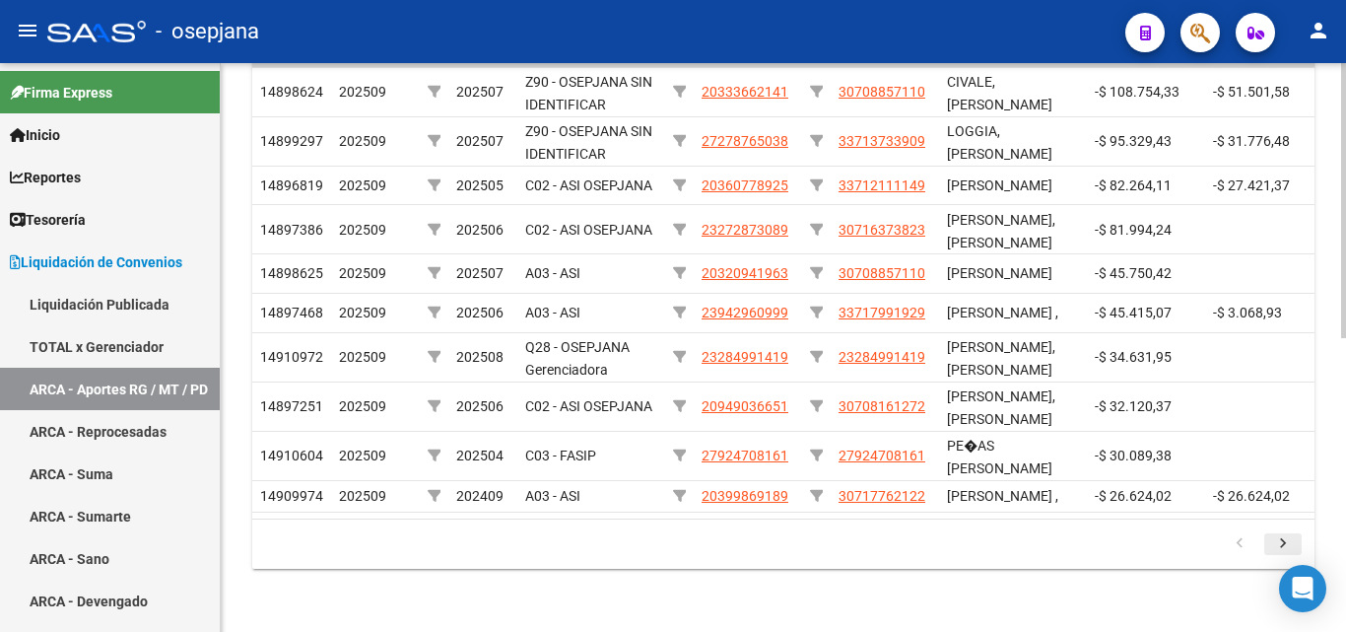
click at [1287, 557] on icon "go to next page" at bounding box center [1283, 546] width 26 height 24
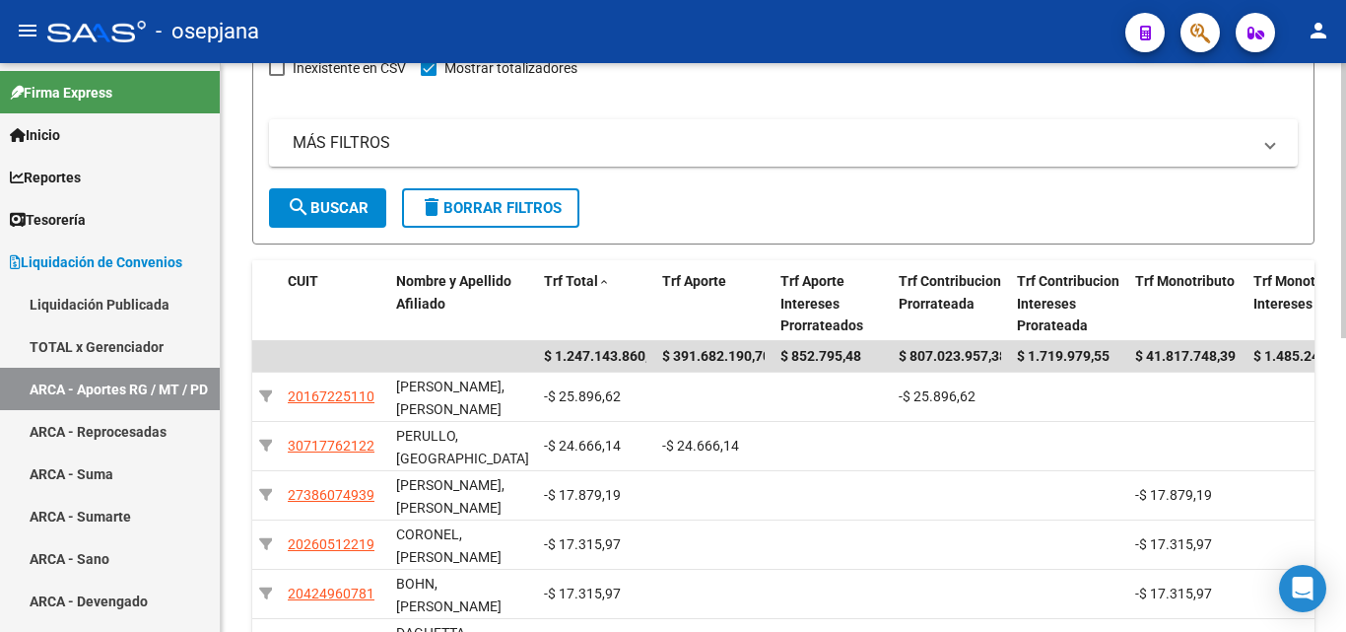
scroll to position [252, 0]
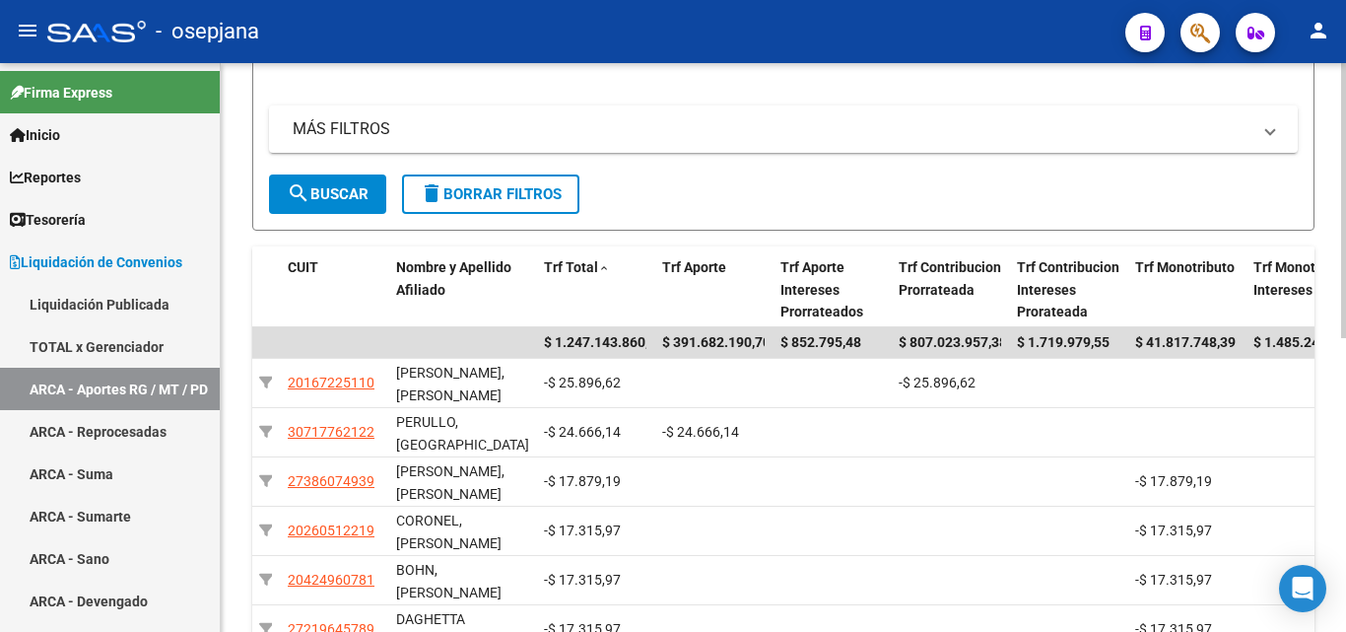
click at [1332, 237] on div "LIQUIDACION DE CONVENIOS -> ARCA - Régimen General / Monotributo / Personal Dom…" at bounding box center [786, 391] width 1130 height 1160
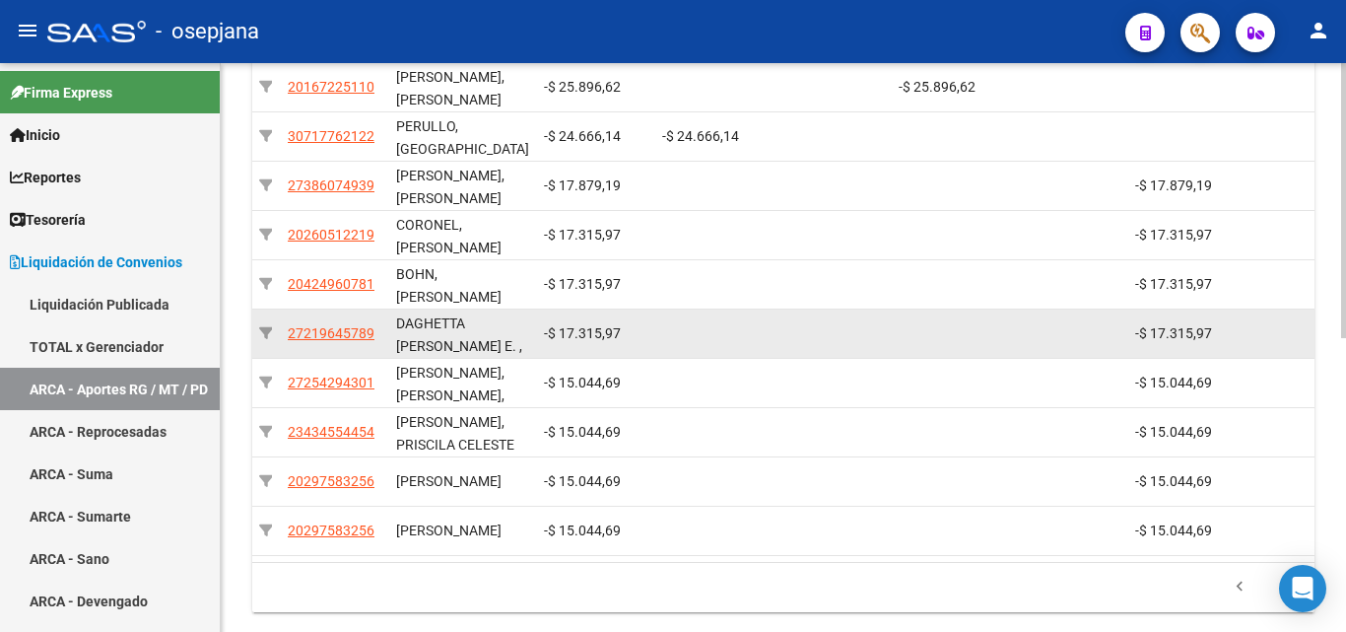
scroll to position [608, 0]
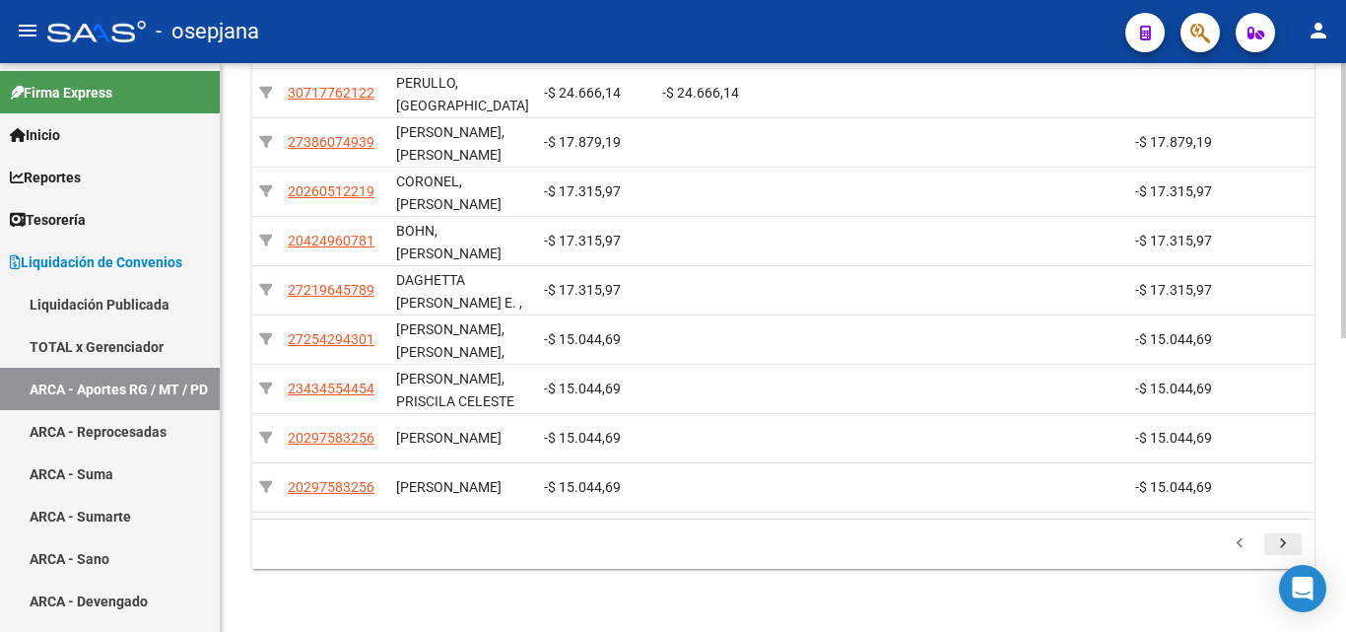
click at [1277, 546] on icon "go to next page" at bounding box center [1283, 546] width 26 height 24
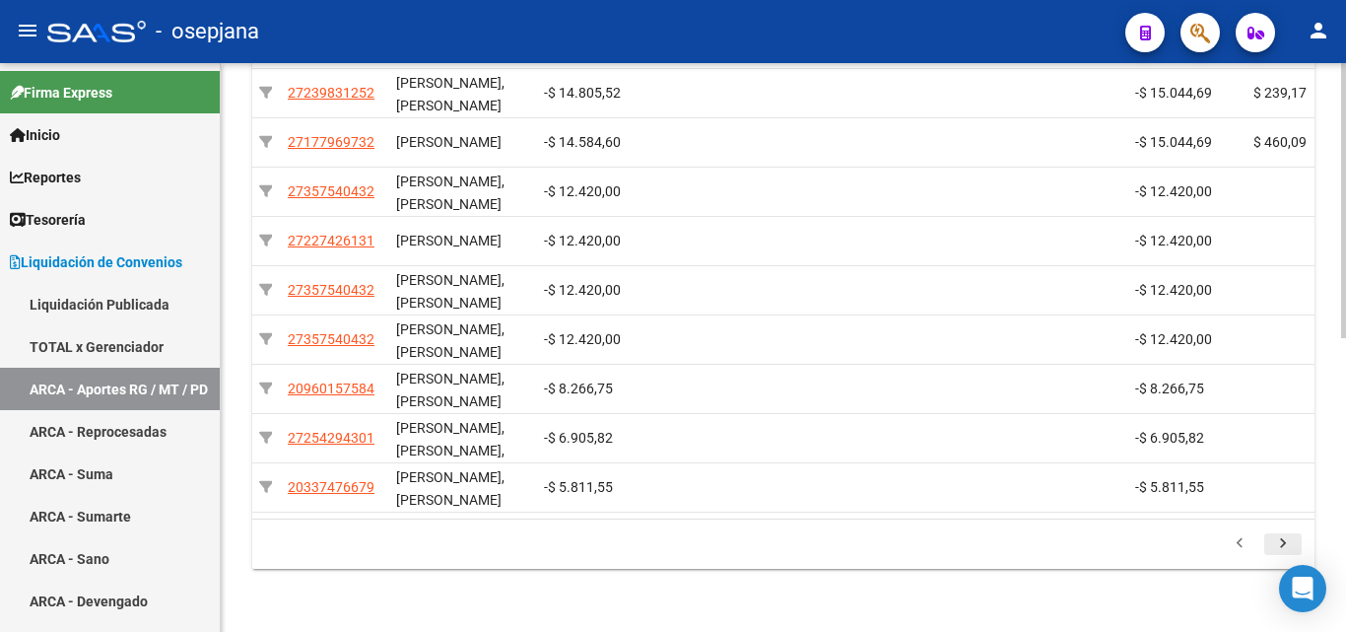
click at [1279, 547] on icon "go to next page" at bounding box center [1283, 546] width 26 height 24
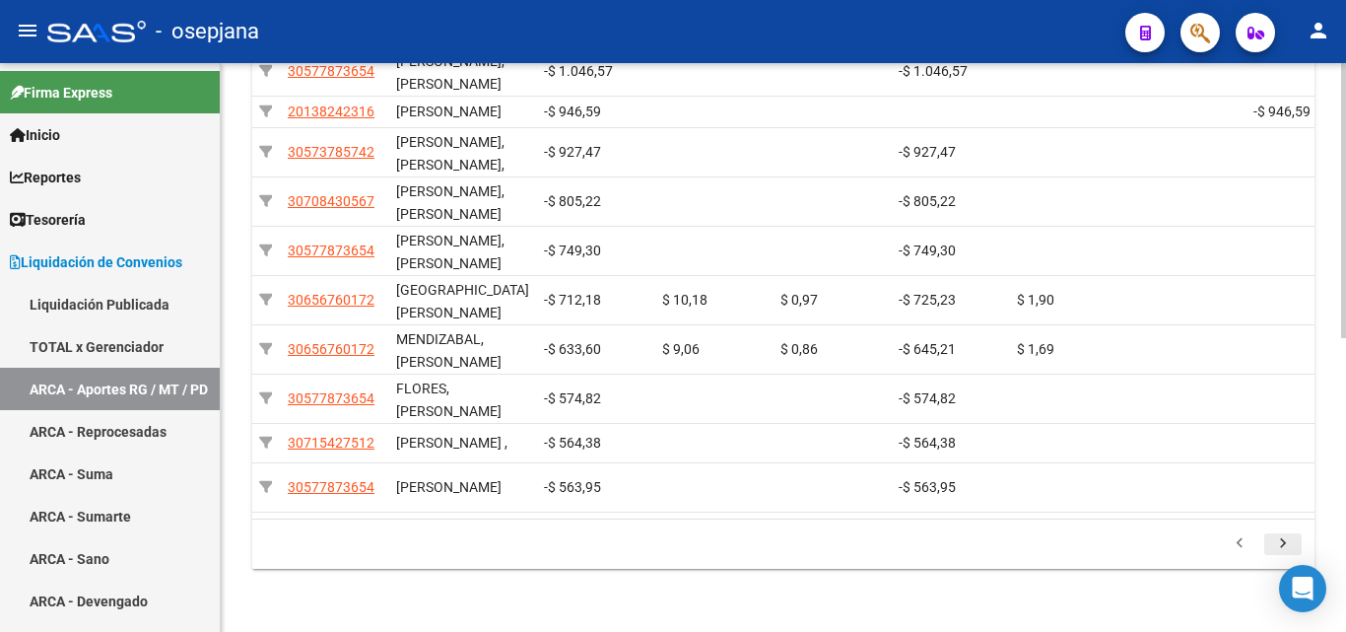
click at [1281, 548] on icon "go to next page" at bounding box center [1283, 546] width 26 height 24
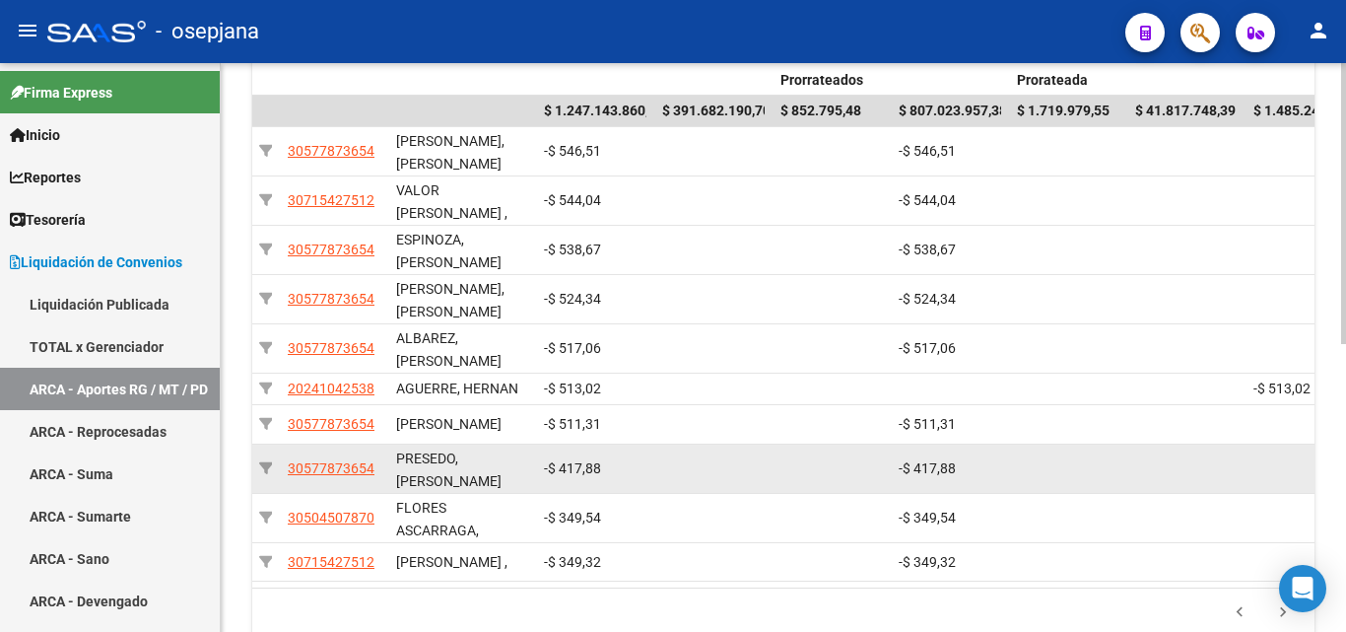
scroll to position [582, 0]
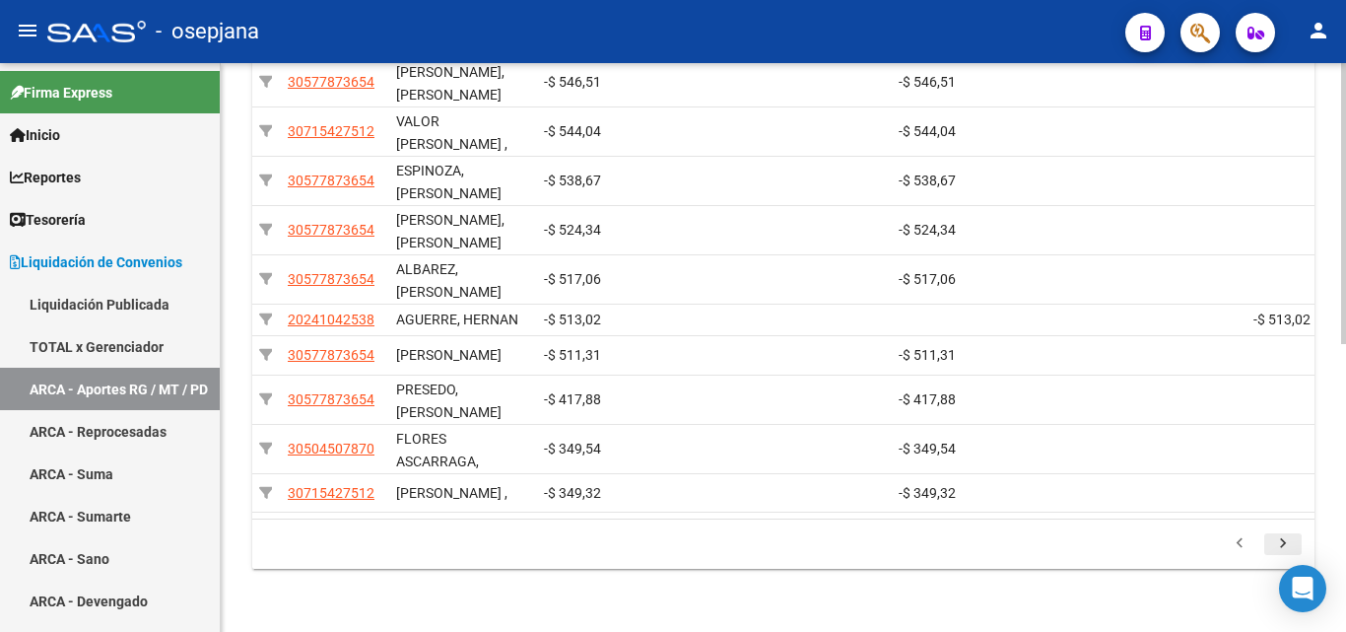
click at [1277, 539] on icon "go to next page" at bounding box center [1283, 546] width 26 height 24
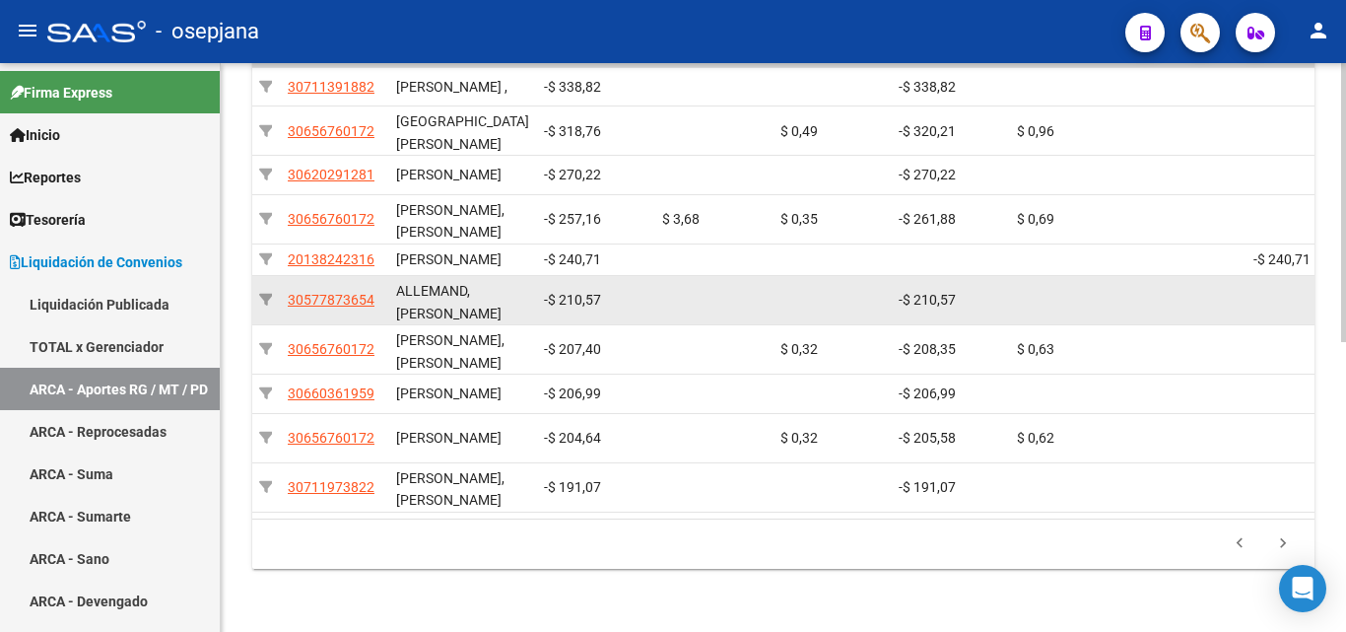
scroll to position [589, 0]
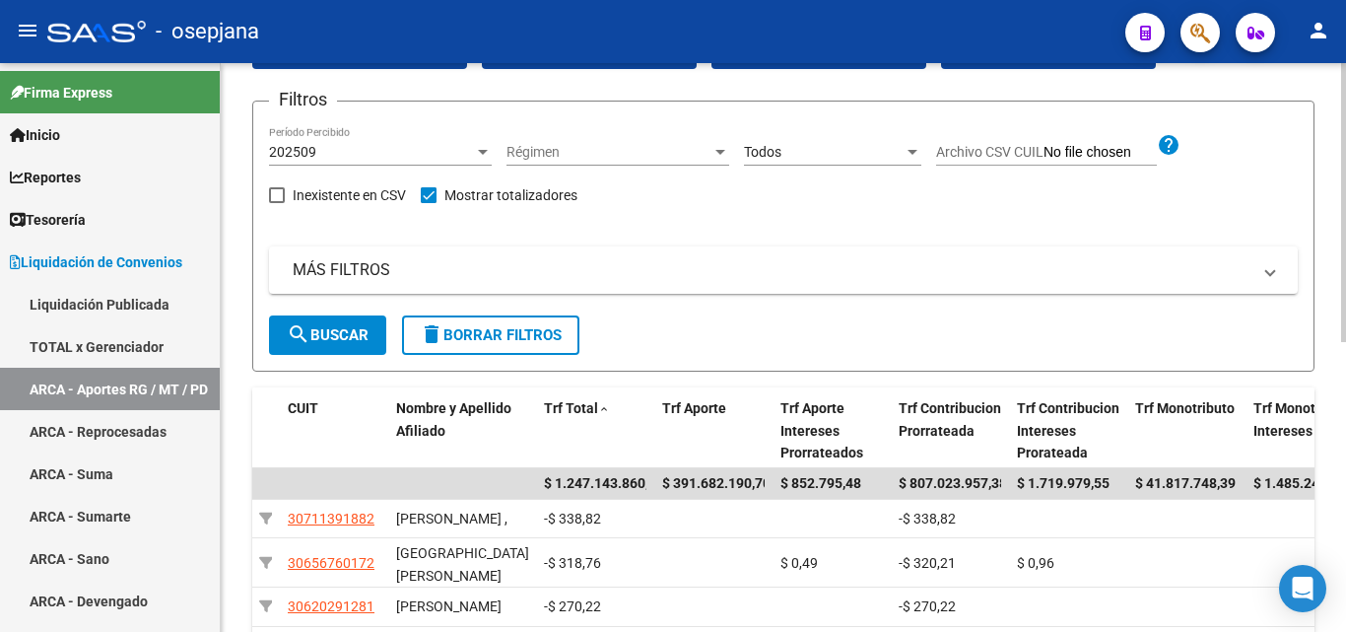
click at [1339, 168] on div "LIQUIDACION DE CONVENIOS -> ARCA - Régimen General / Monotributo / Personal Dom…" at bounding box center [786, 507] width 1130 height 1111
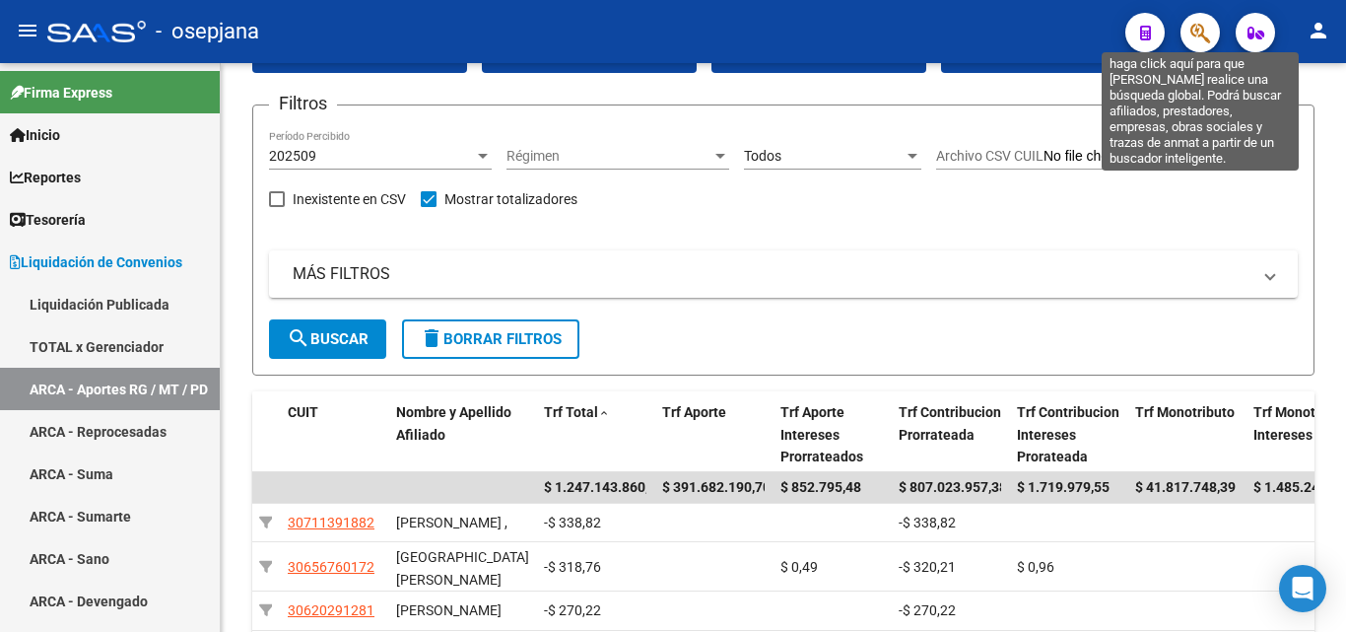
click at [1191, 31] on icon "button" at bounding box center [1200, 33] width 20 height 23
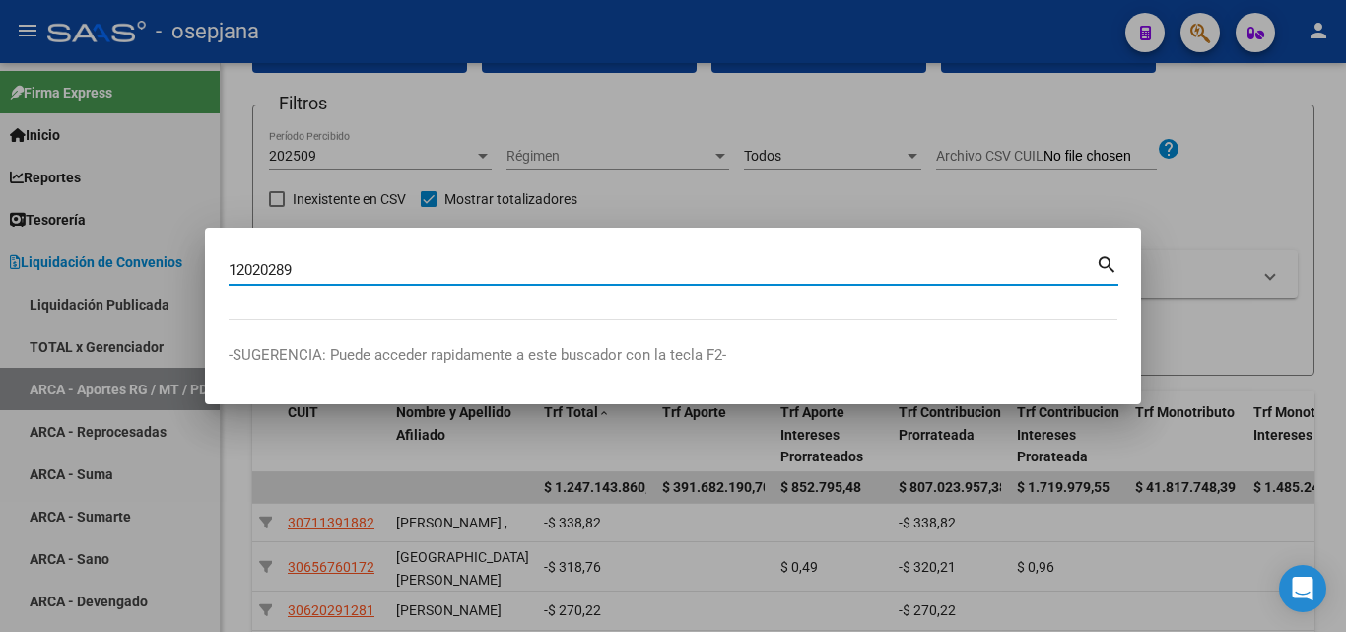
type input "12020289"
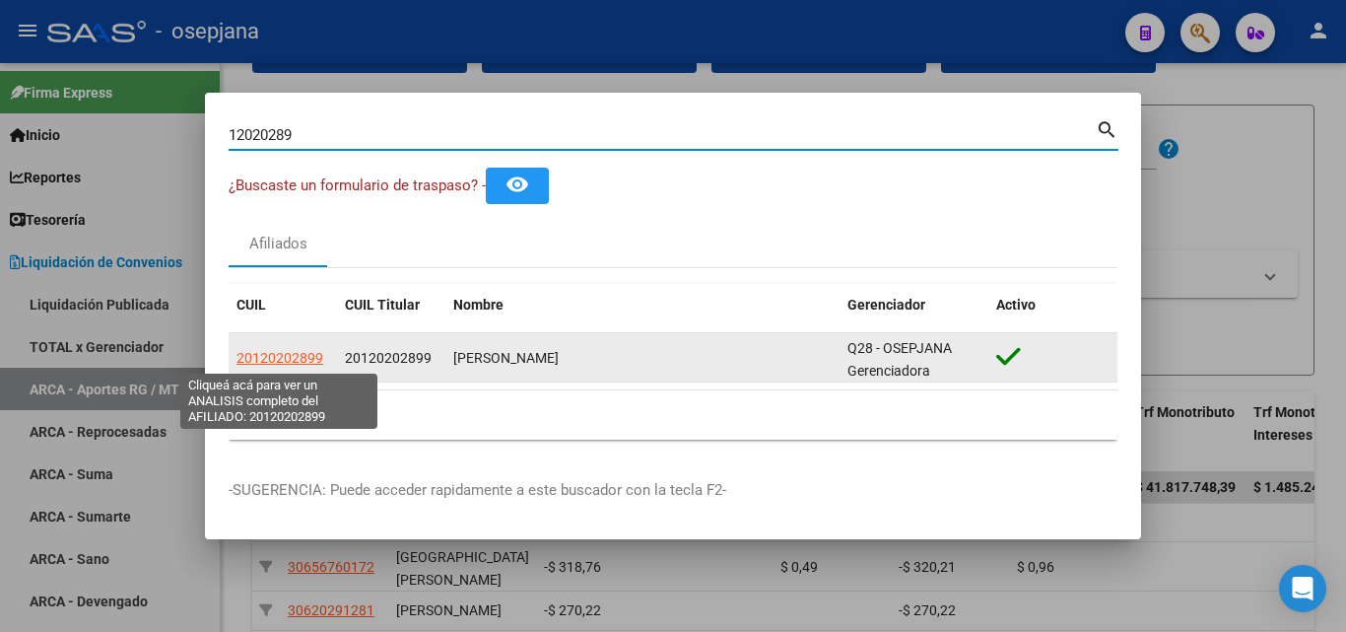
click at [277, 357] on span "20120202899" at bounding box center [279, 358] width 87 height 16
type textarea "20120202899"
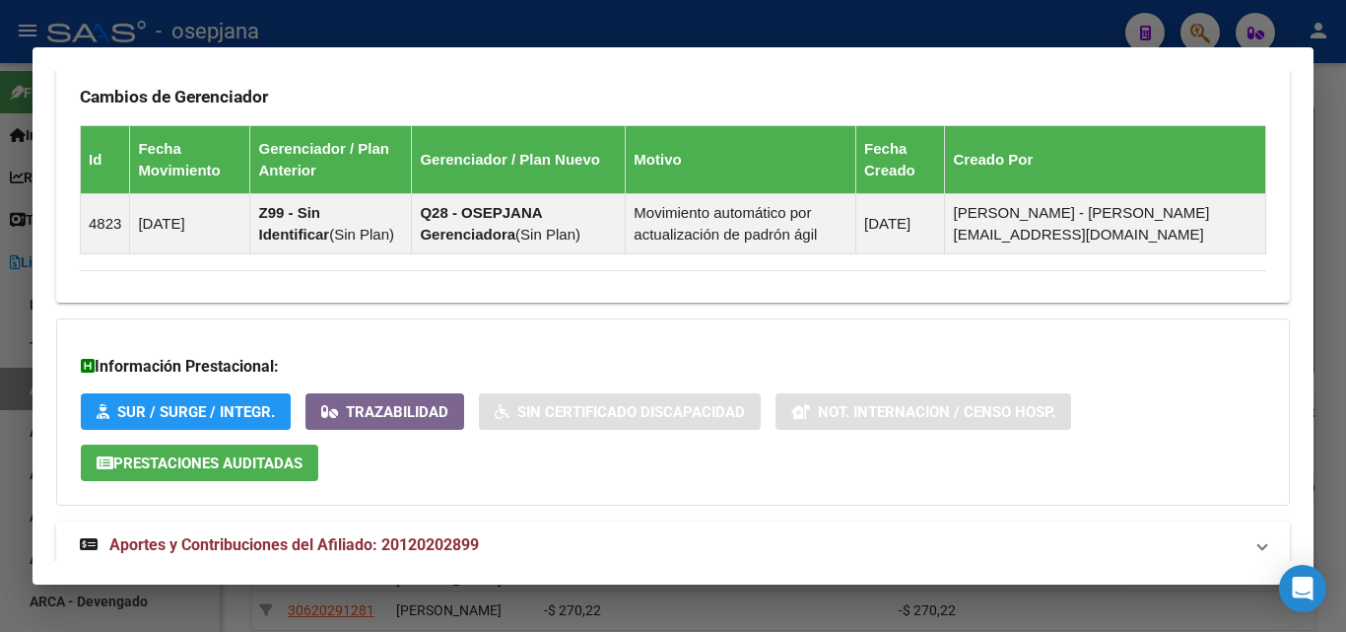
scroll to position [1292, 0]
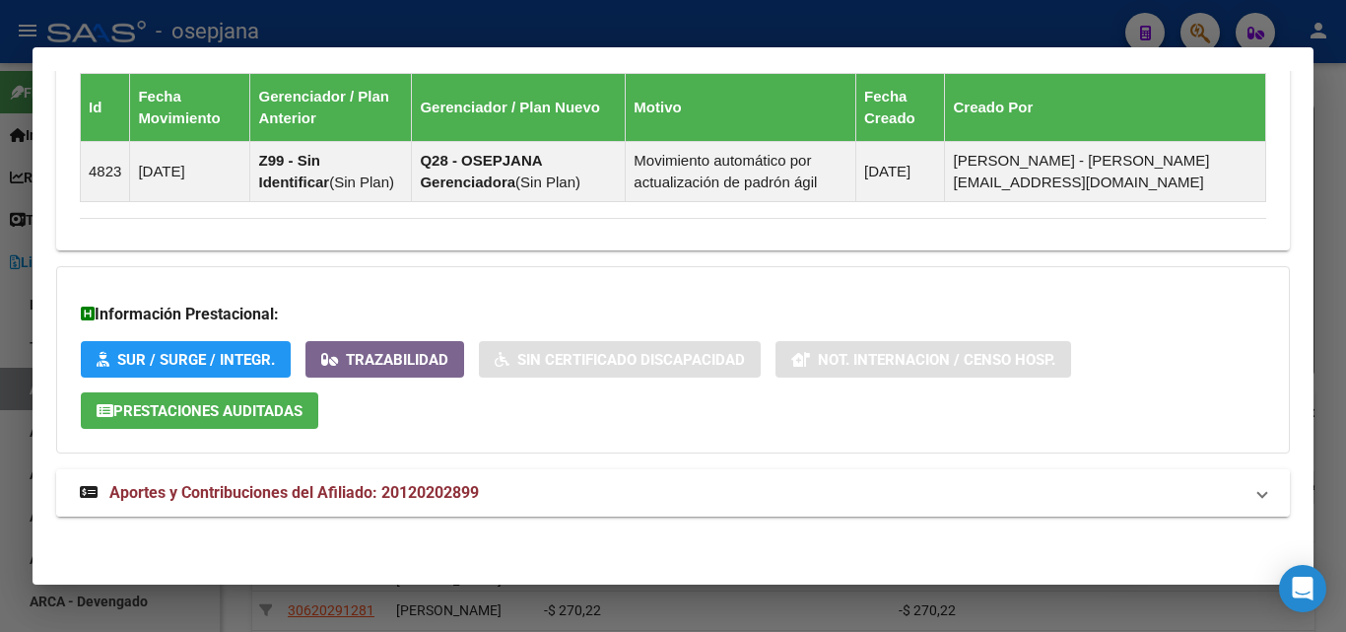
click at [319, 491] on span "Aportes y Contribuciones del Afiliado: 20120202899" at bounding box center [293, 492] width 369 height 19
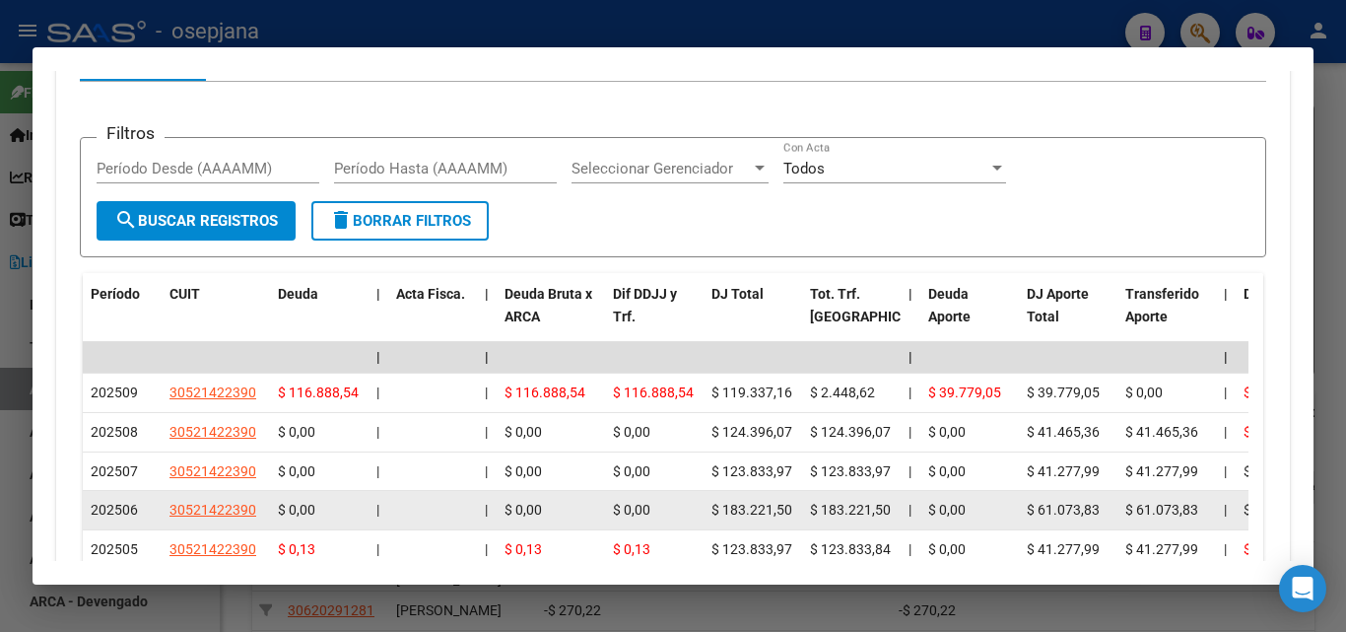
scroll to position [1784, 0]
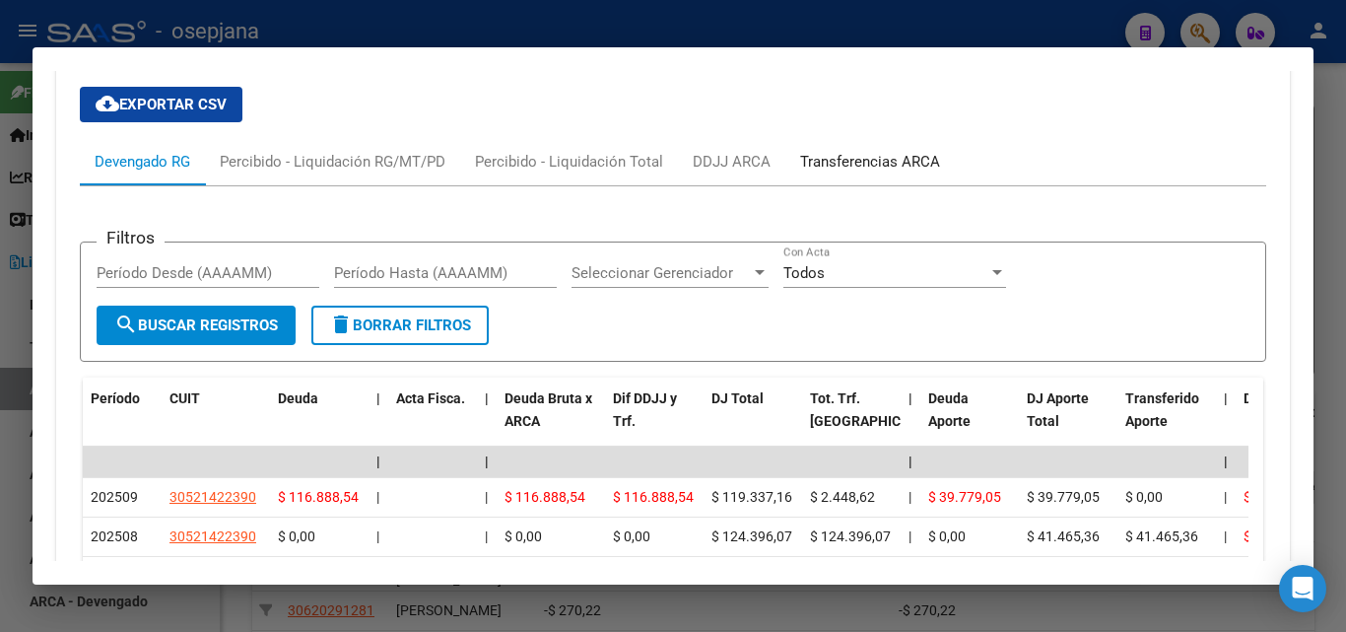
click at [900, 163] on div "Transferencias ARCA" at bounding box center [870, 162] width 140 height 22
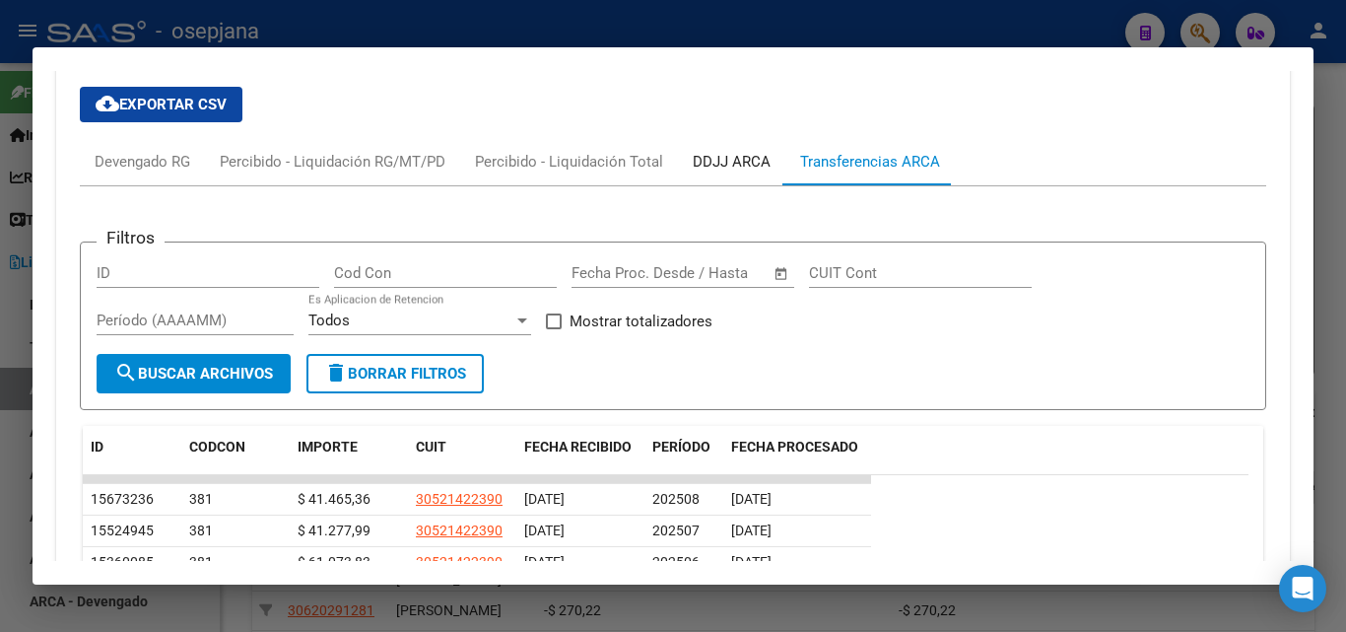
click at [751, 166] on div "DDJJ ARCA" at bounding box center [732, 162] width 78 height 22
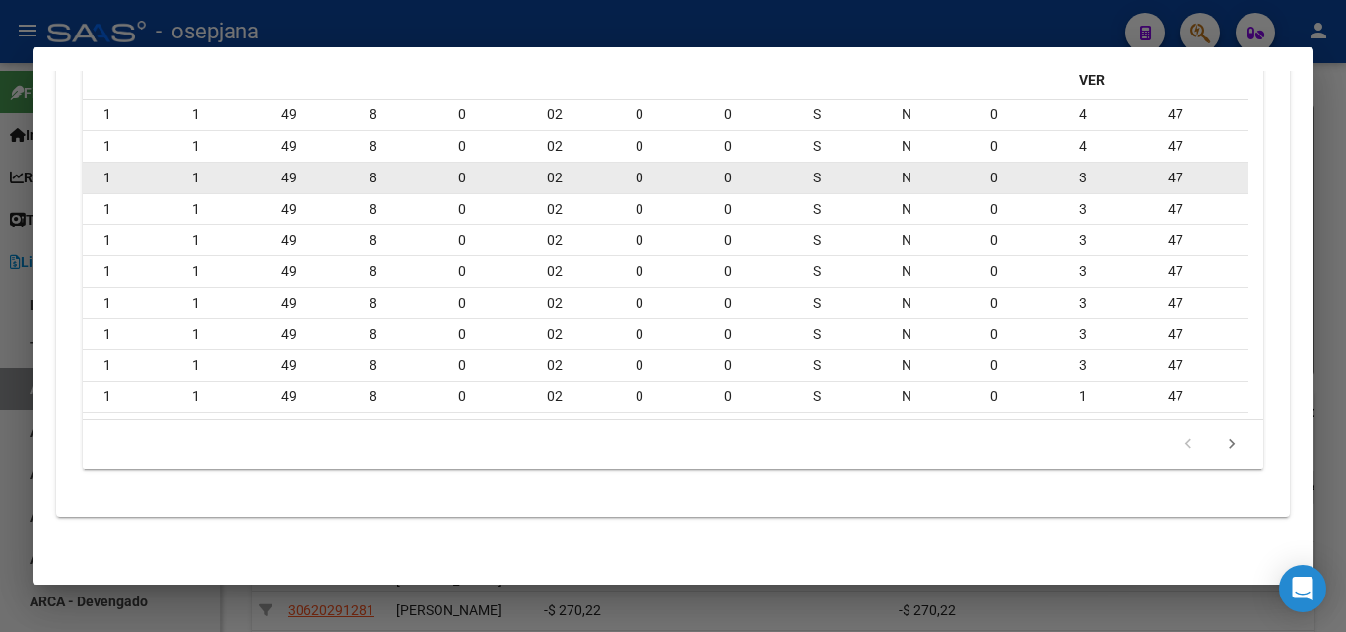
scroll to position [2080, 0]
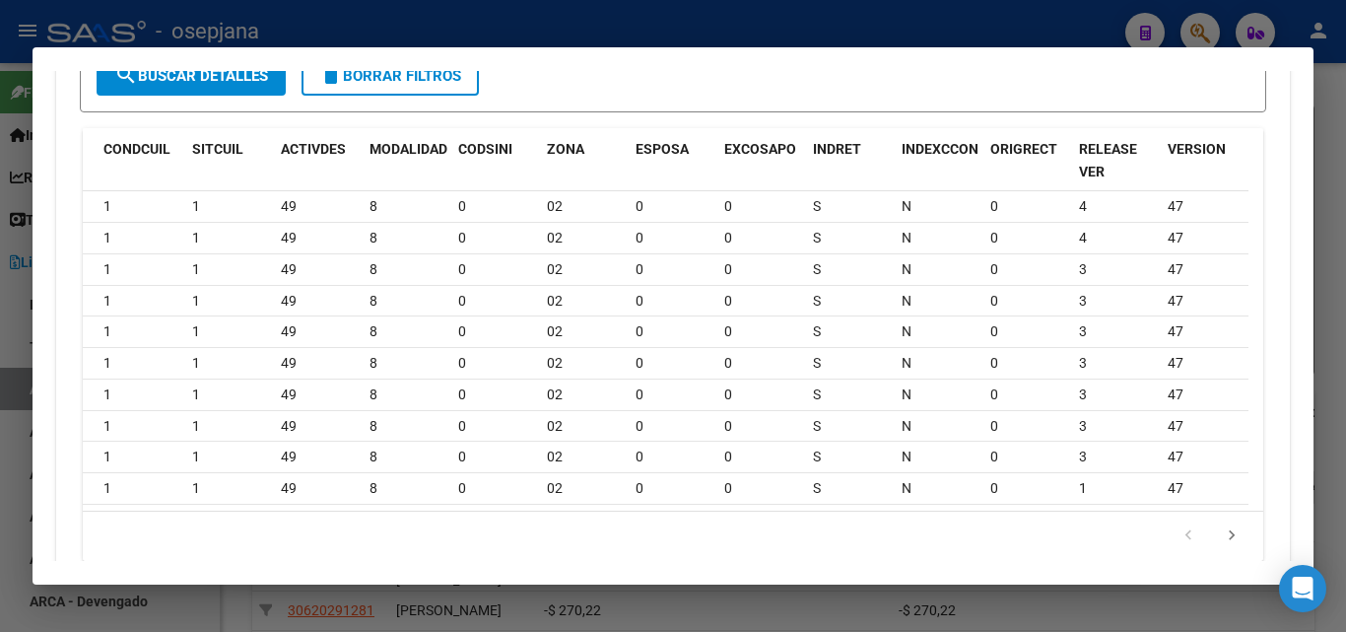
click at [826, 33] on div at bounding box center [673, 316] width 1346 height 632
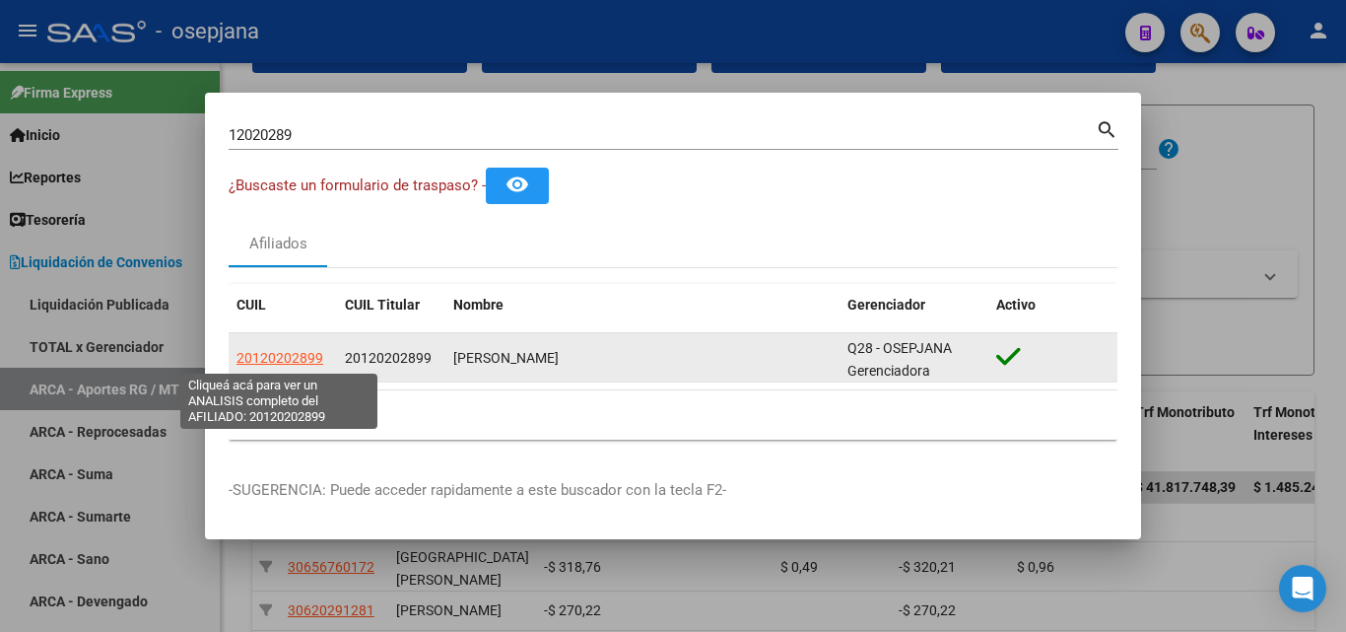
click at [309, 357] on span "20120202899" at bounding box center [279, 358] width 87 height 16
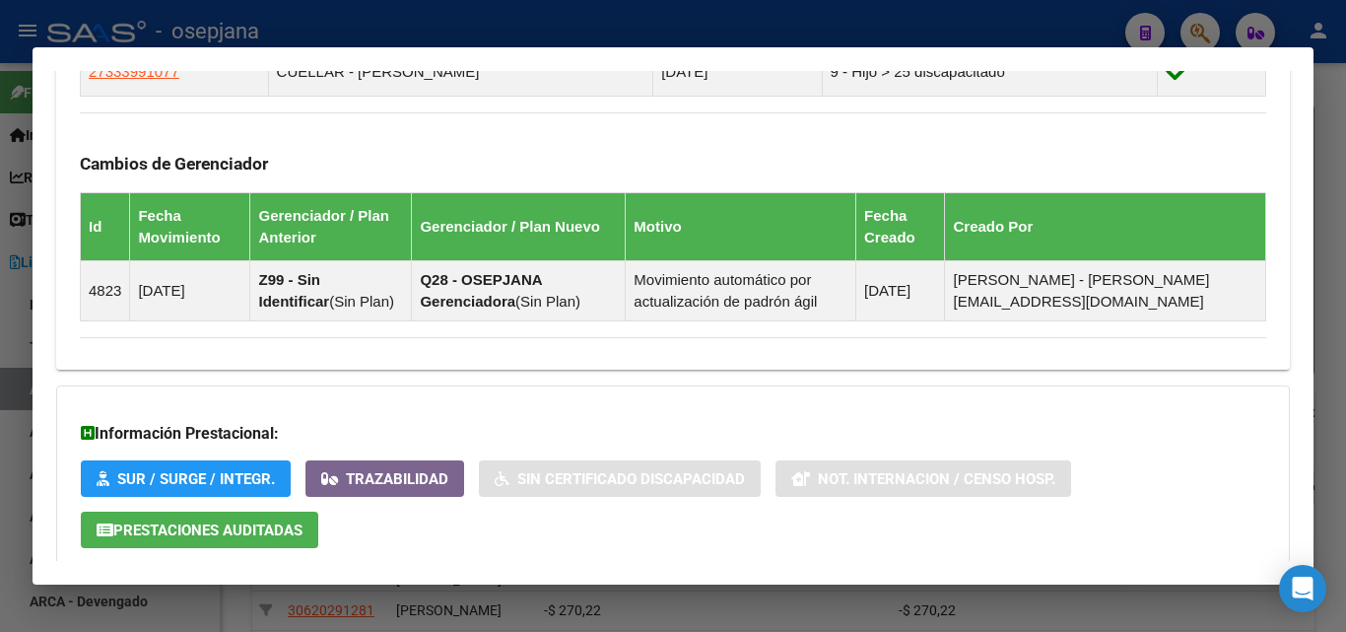
scroll to position [1292, 0]
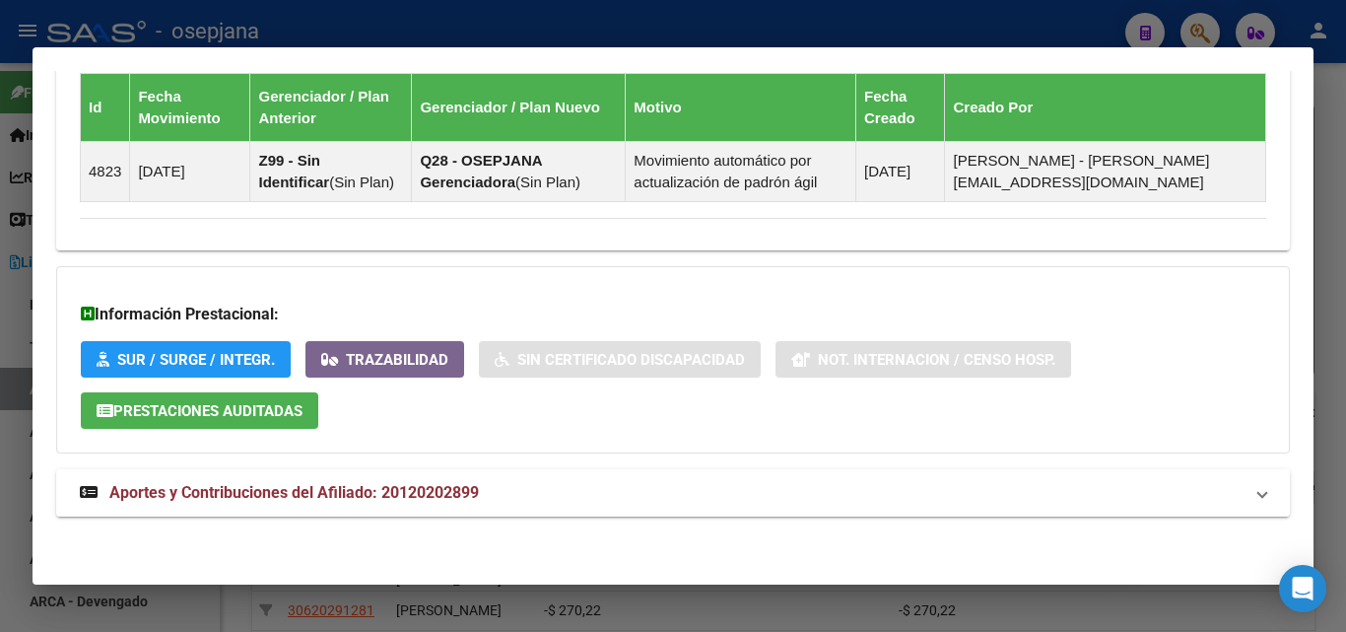
click at [465, 492] on span "Aportes y Contribuciones del Afiliado: 20120202899" at bounding box center [293, 492] width 369 height 19
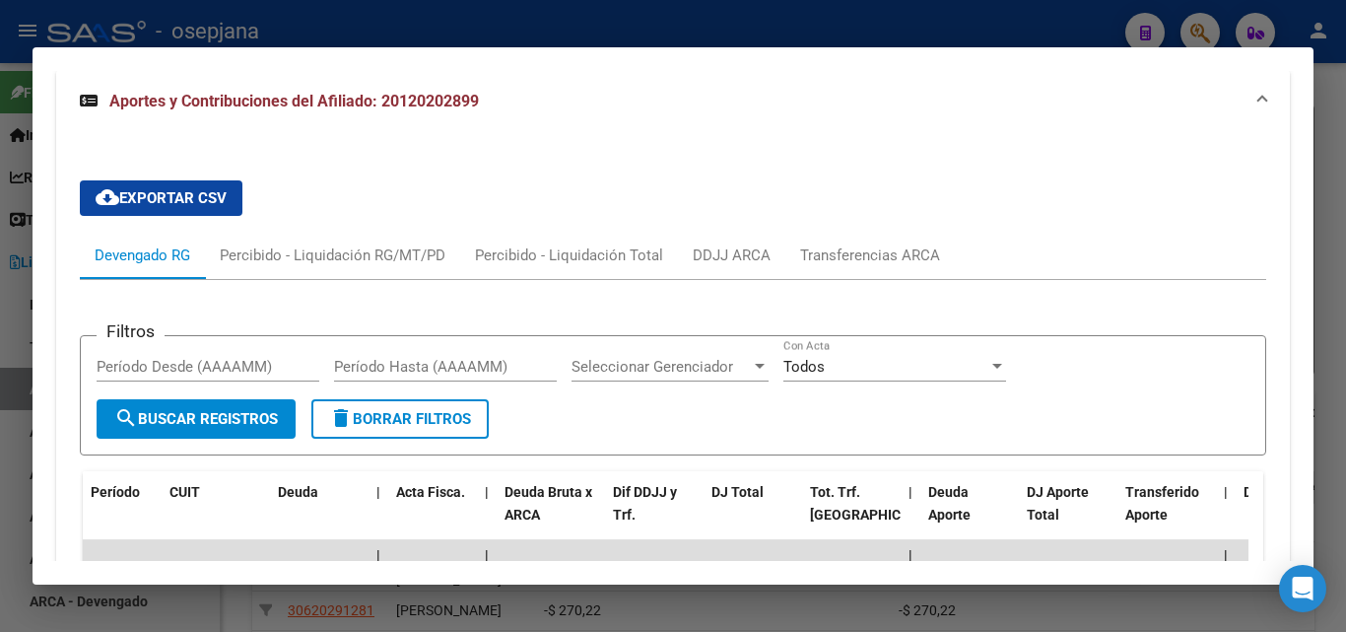
scroll to position [1686, 0]
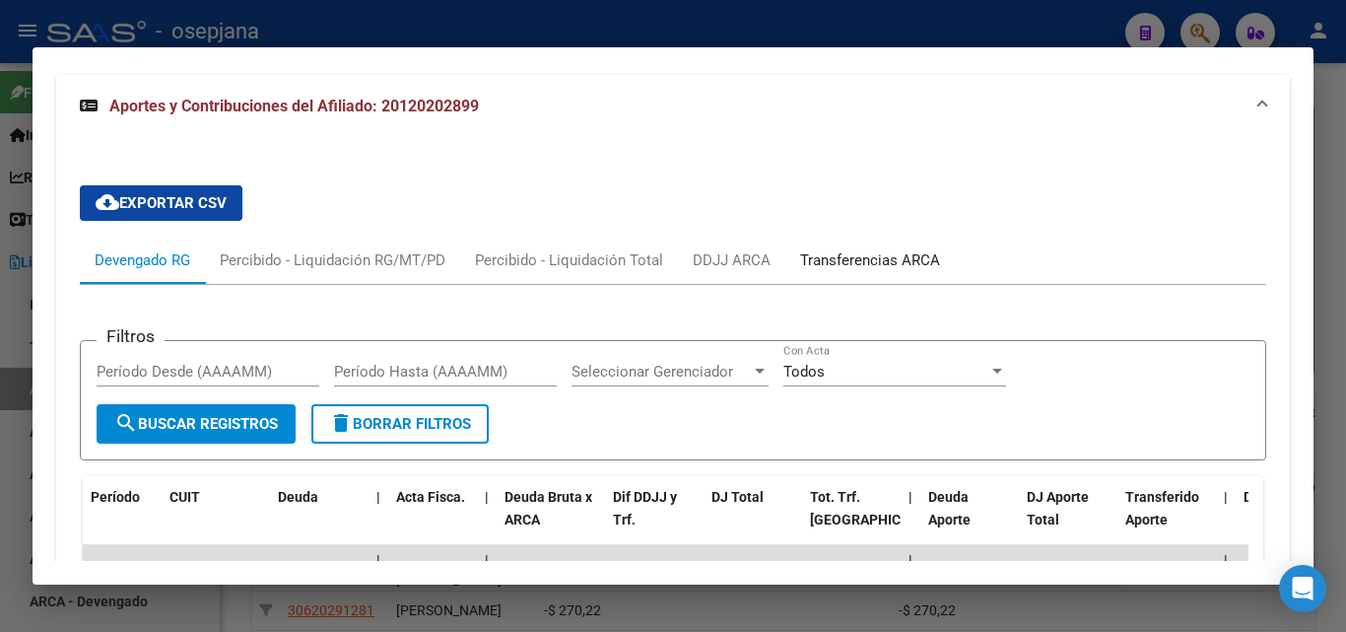
click at [838, 267] on div "Transferencias ARCA" at bounding box center [870, 260] width 140 height 22
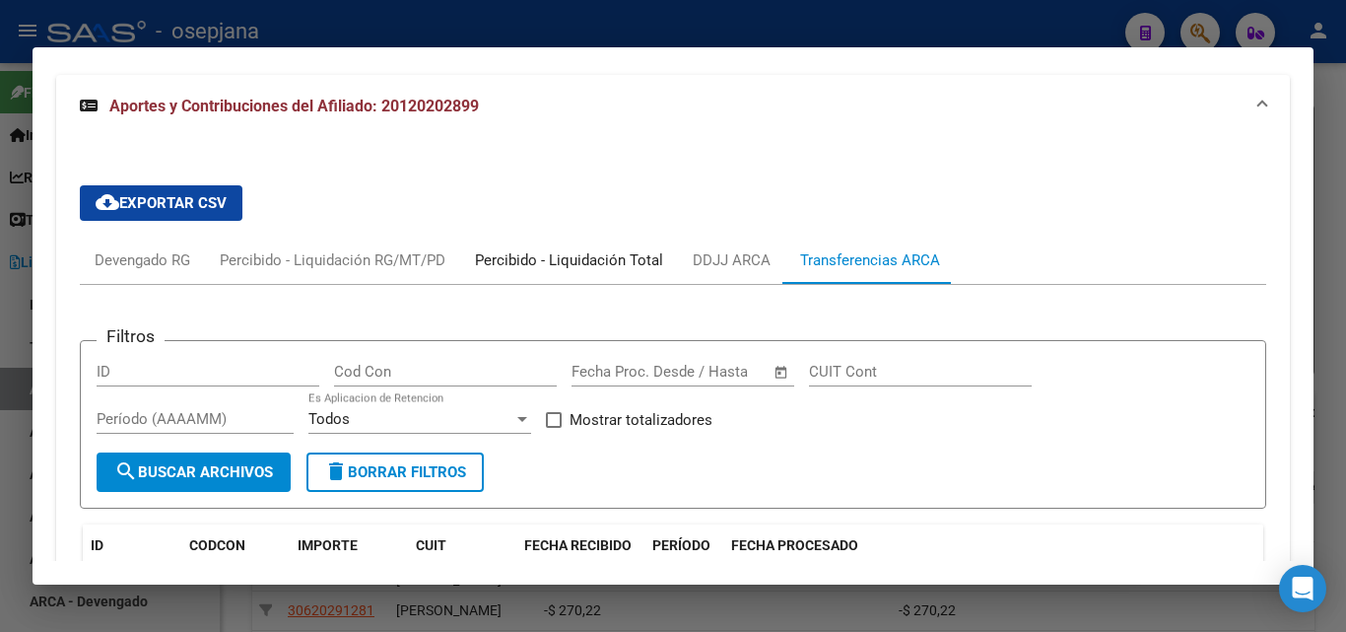
click at [619, 264] on div "Percibido - Liquidación Total" at bounding box center [569, 260] width 188 height 22
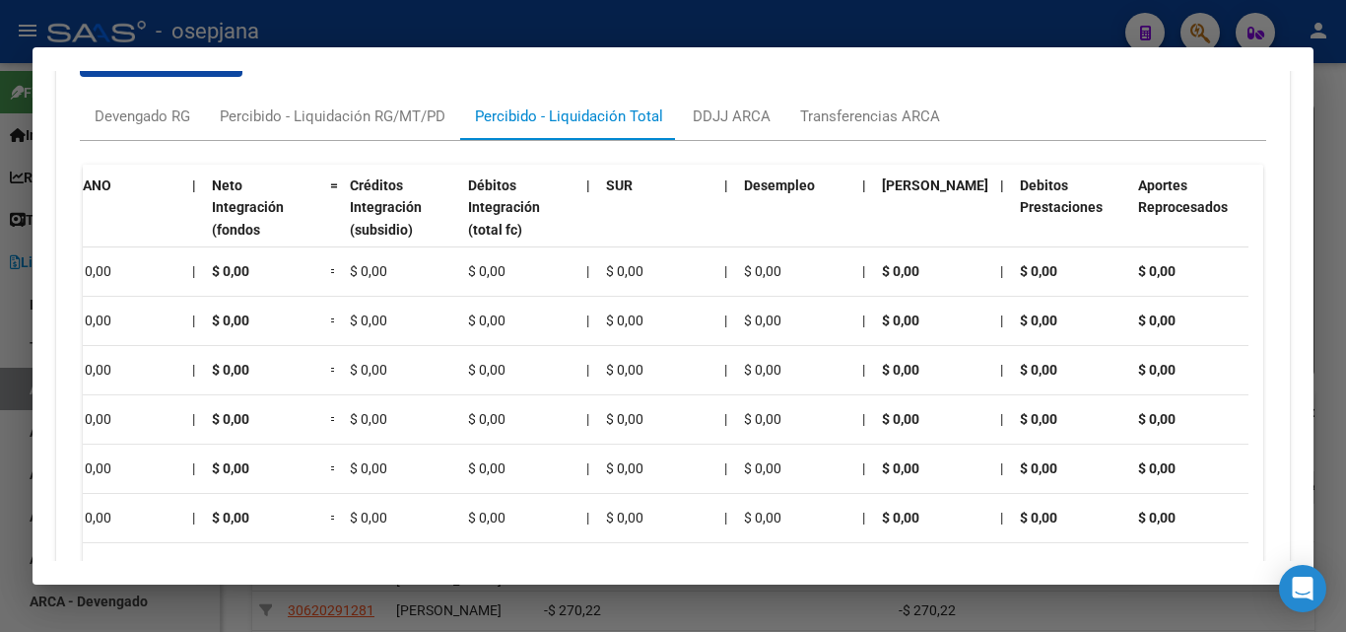
scroll to position [1784, 0]
